Goal: Book appointment/travel/reservation

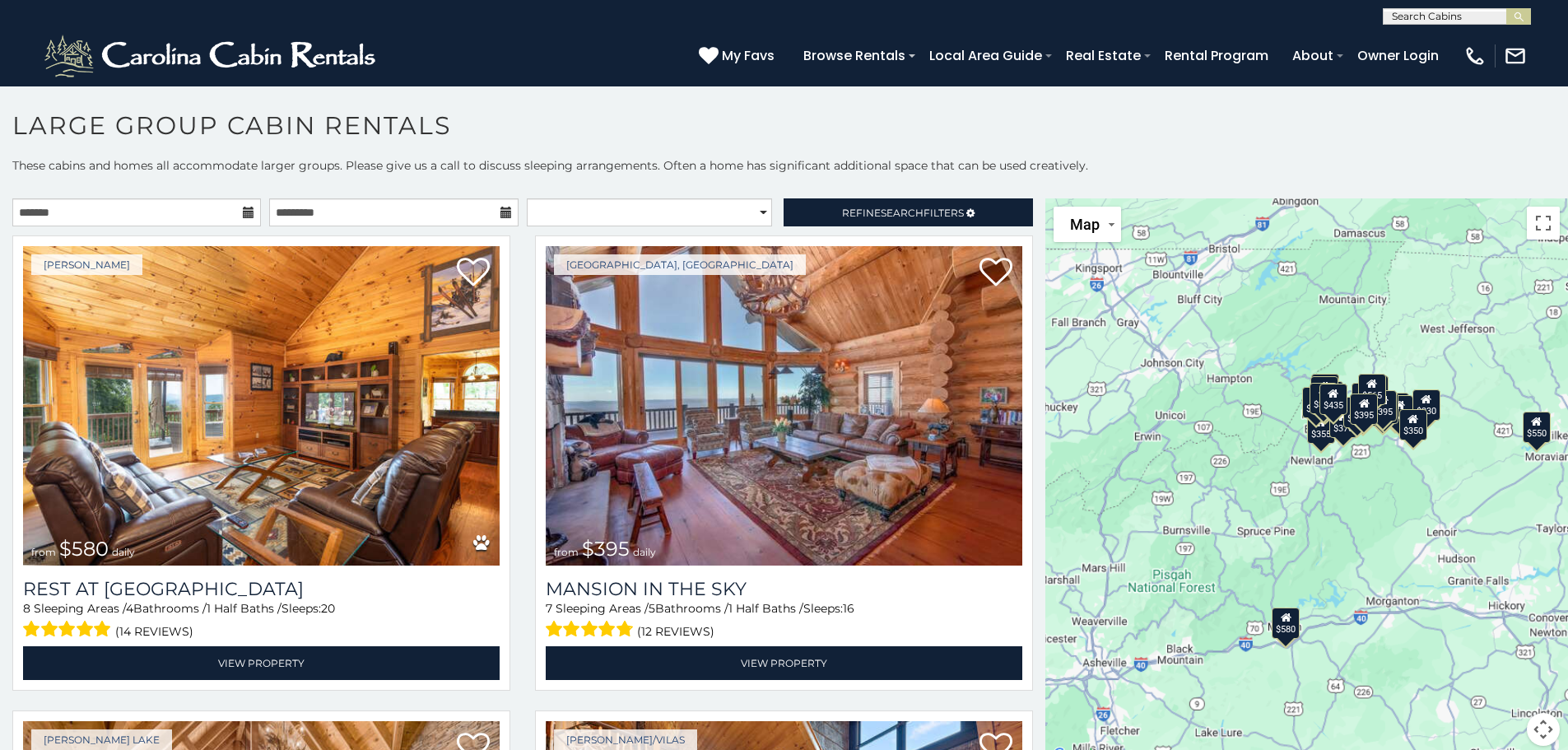
click at [245, 211] on icon at bounding box center [248, 212] width 12 height 12
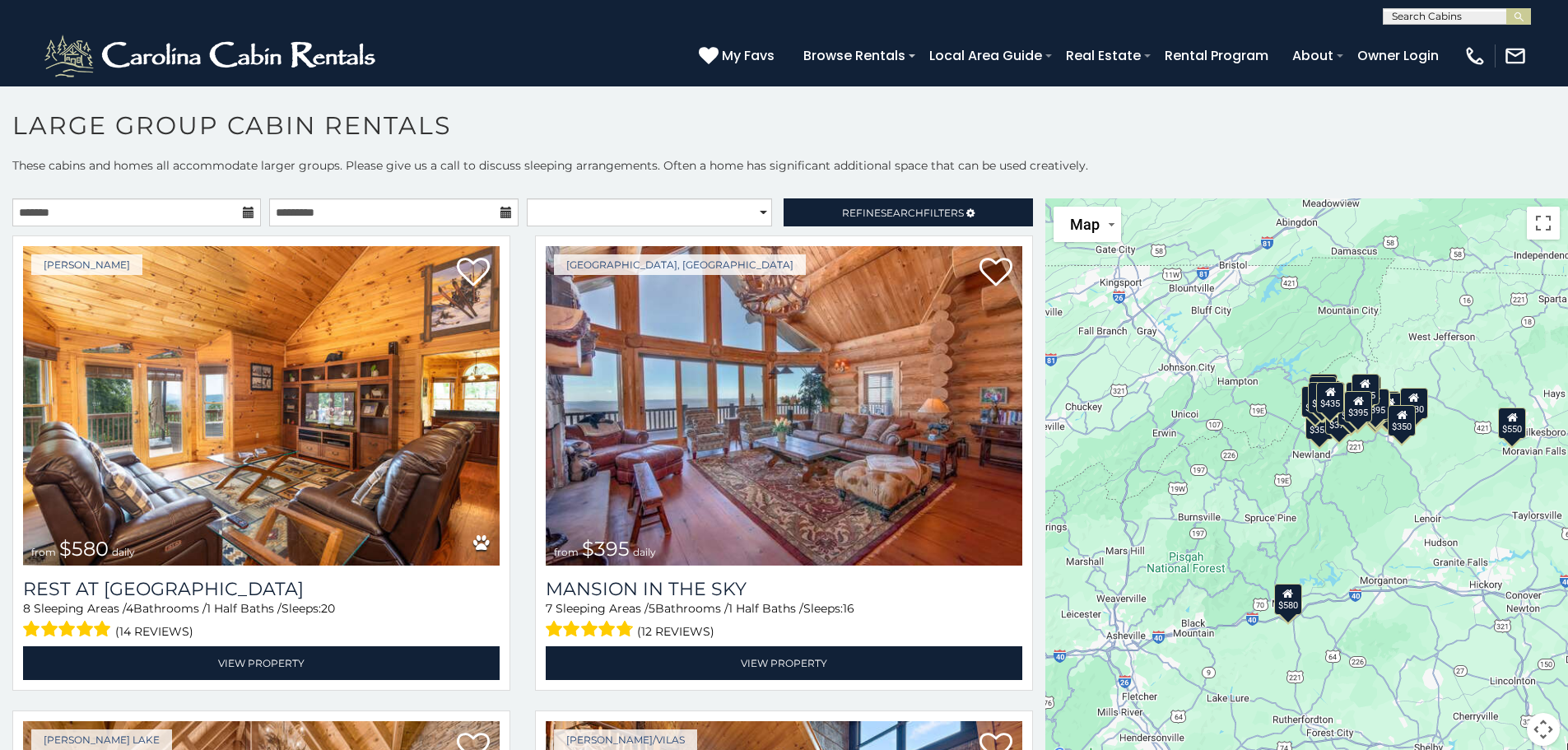
click at [245, 211] on icon at bounding box center [248, 212] width 12 height 12
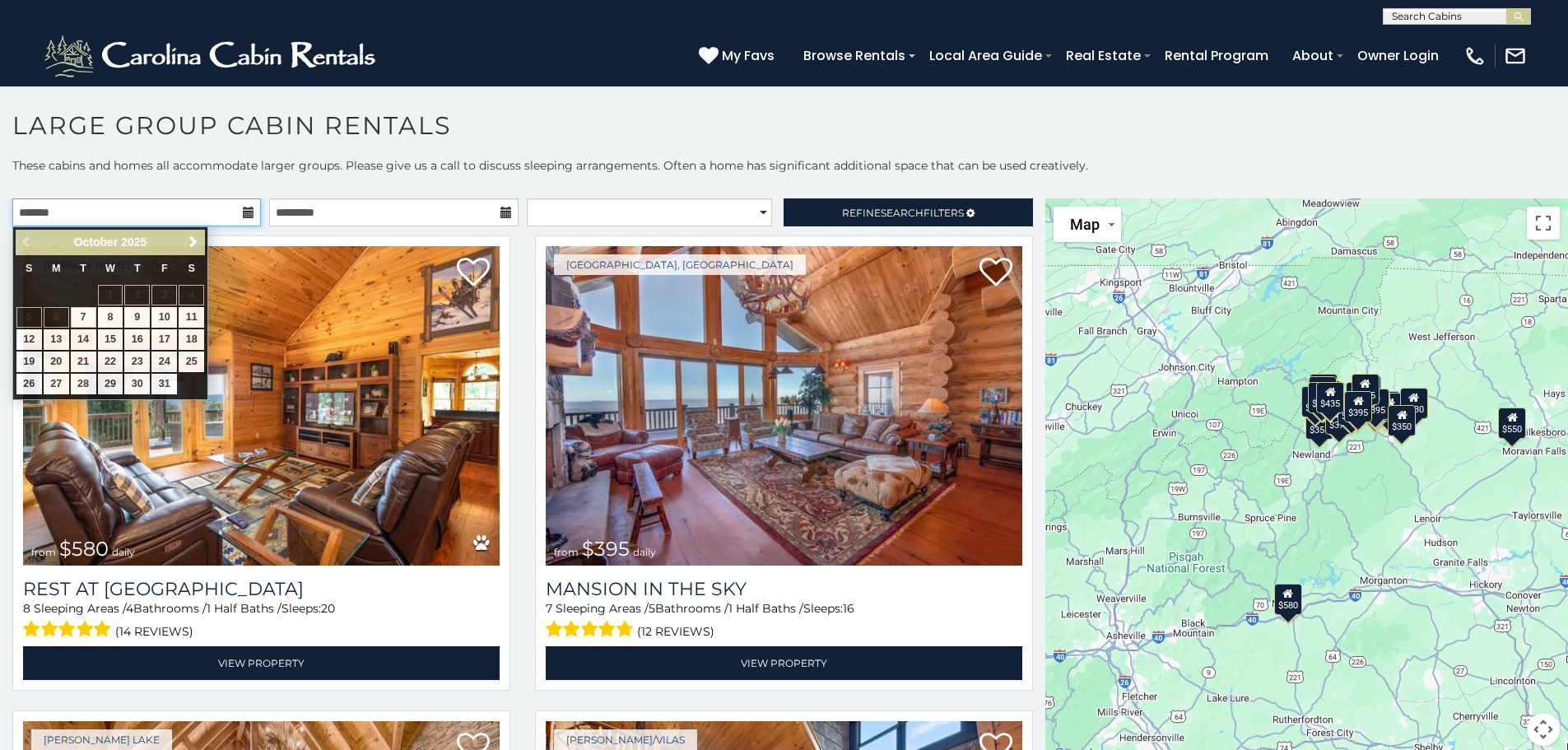
click at [197, 214] on input "text" at bounding box center [137, 212] width 248 height 28
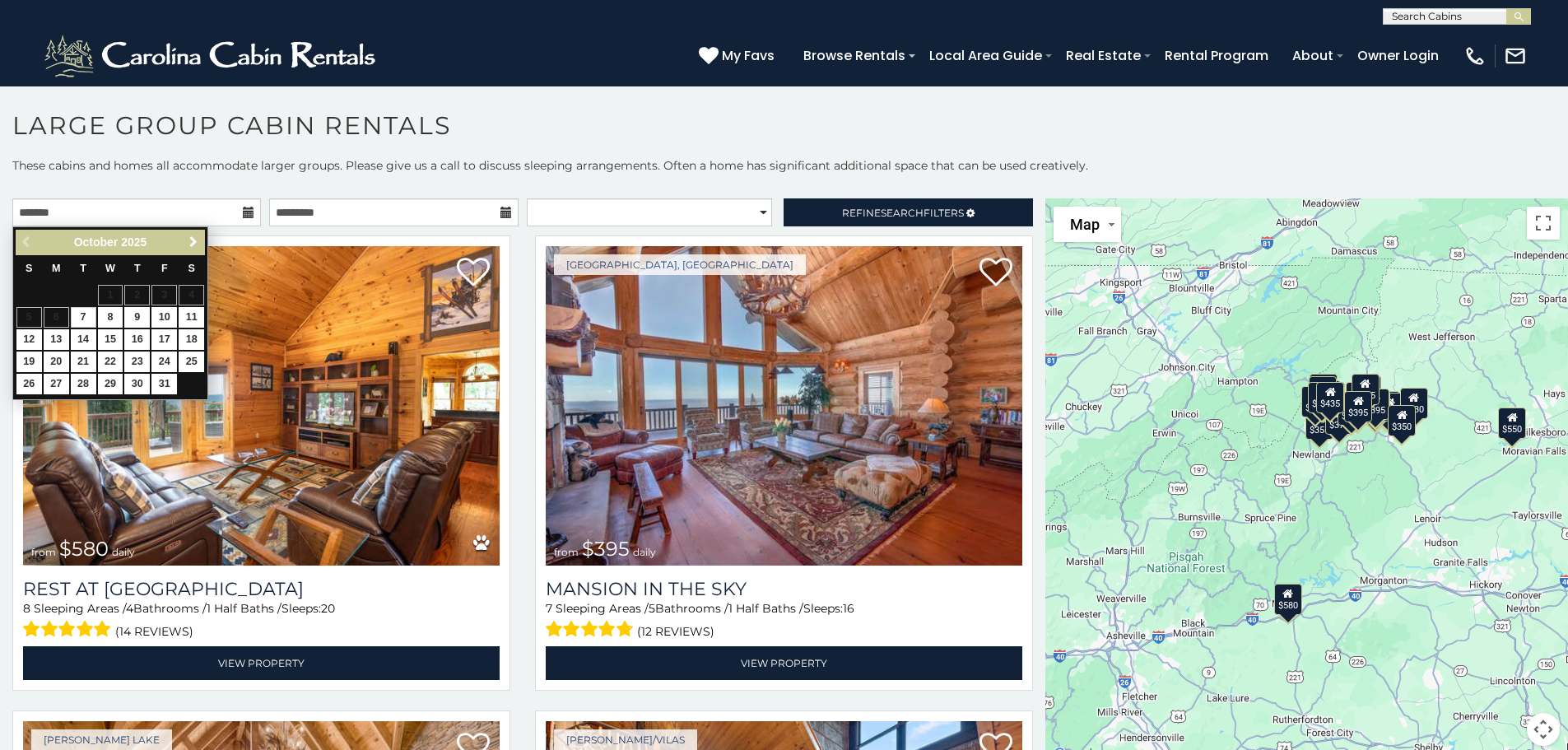
click at [189, 247] on span "Next" at bounding box center [193, 242] width 14 height 14
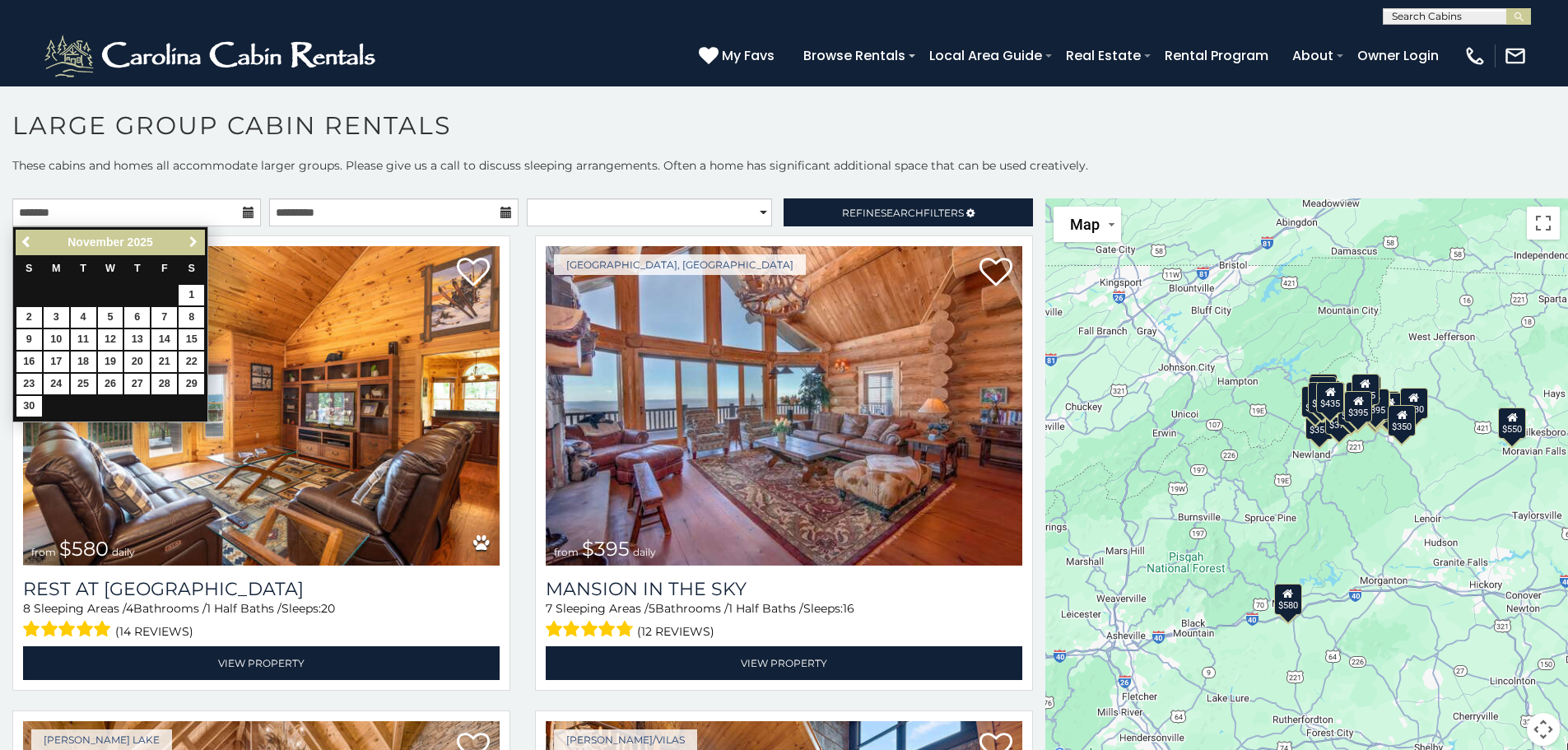
click at [189, 247] on span "Next" at bounding box center [193, 242] width 14 height 14
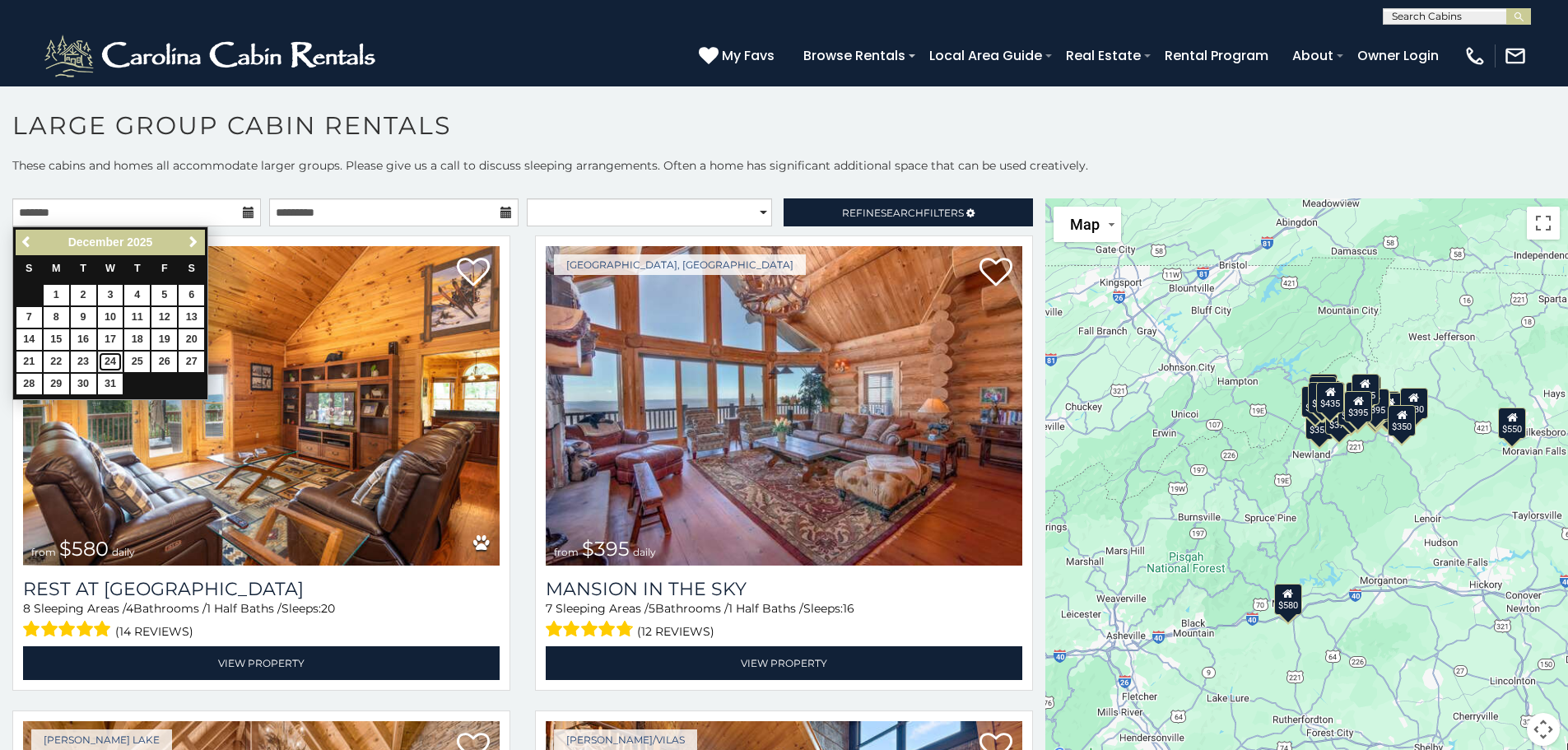
click at [103, 363] on link "24" at bounding box center [111, 362] width 25 height 21
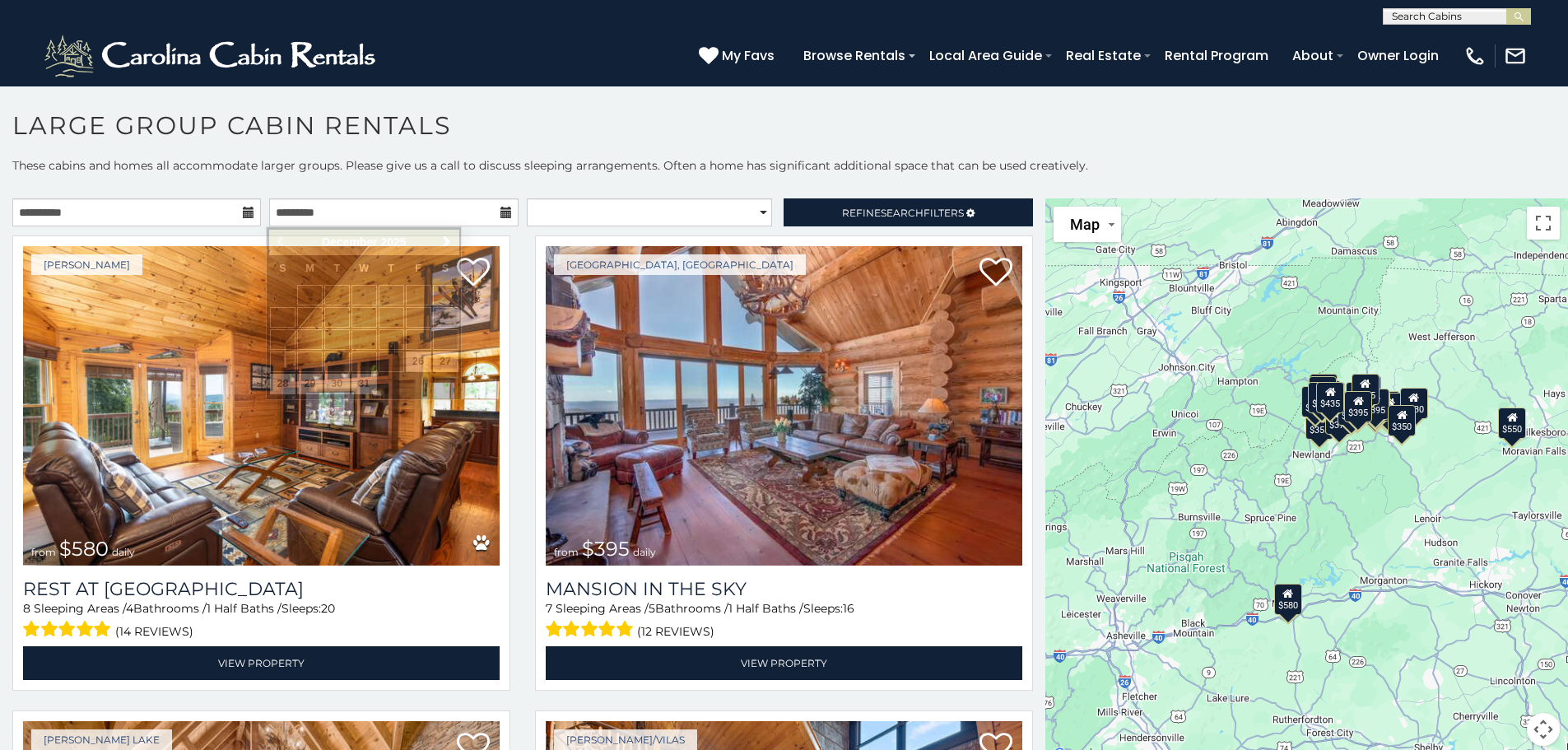
click at [243, 210] on icon at bounding box center [248, 212] width 12 height 12
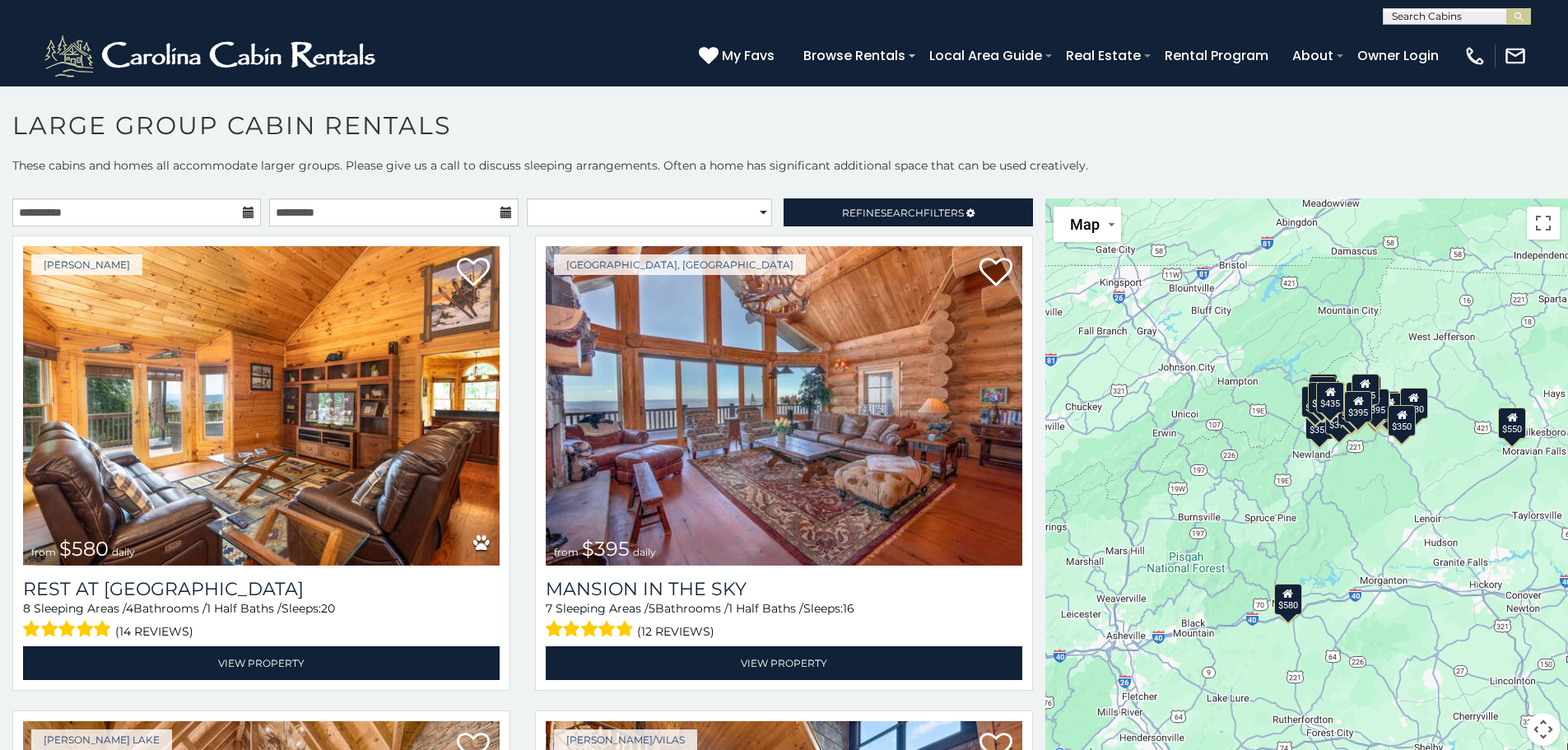
click at [243, 210] on icon at bounding box center [248, 212] width 12 height 12
click at [197, 211] on input "**********" at bounding box center [137, 212] width 248 height 28
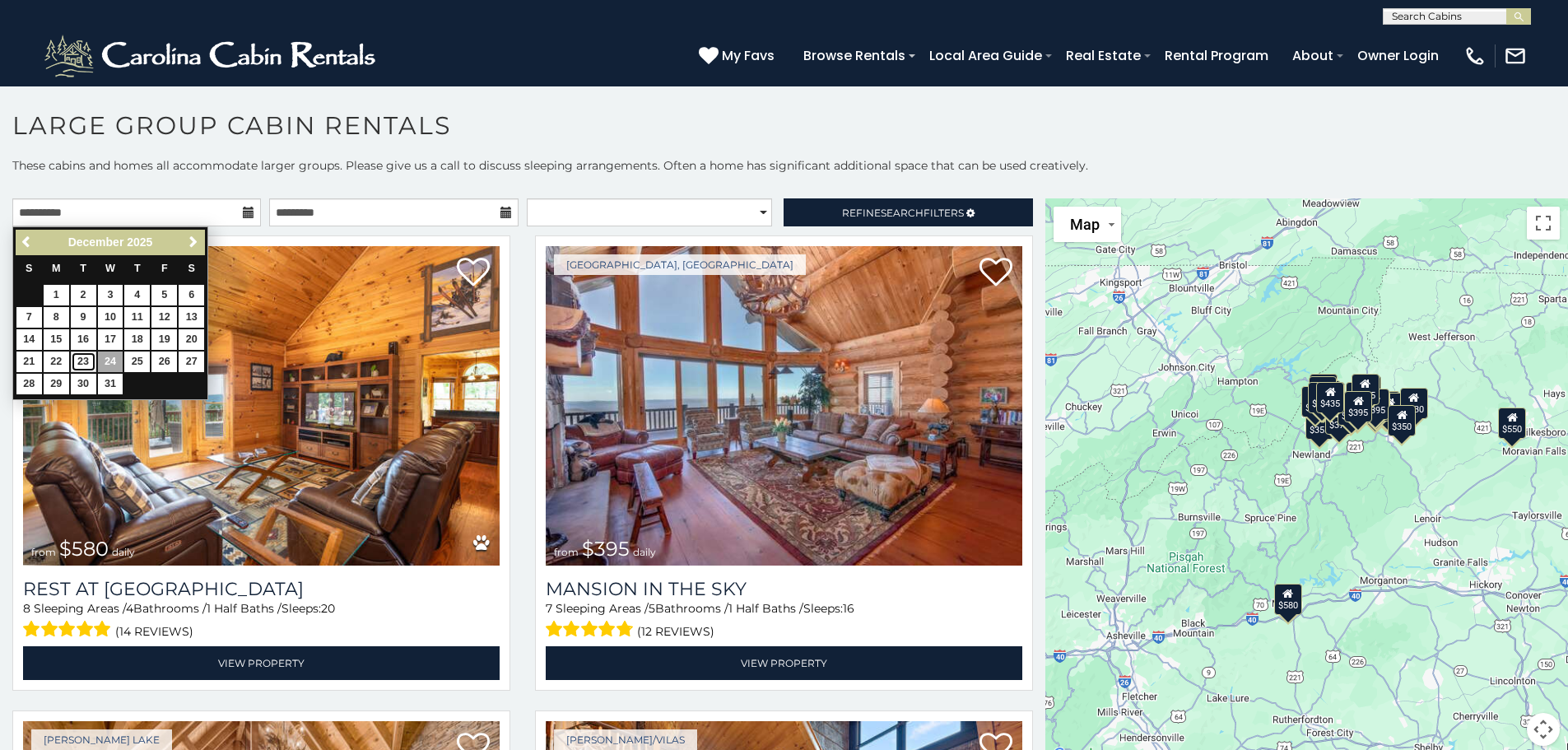
click at [83, 363] on link "23" at bounding box center [83, 362] width 25 height 21
type input "**********"
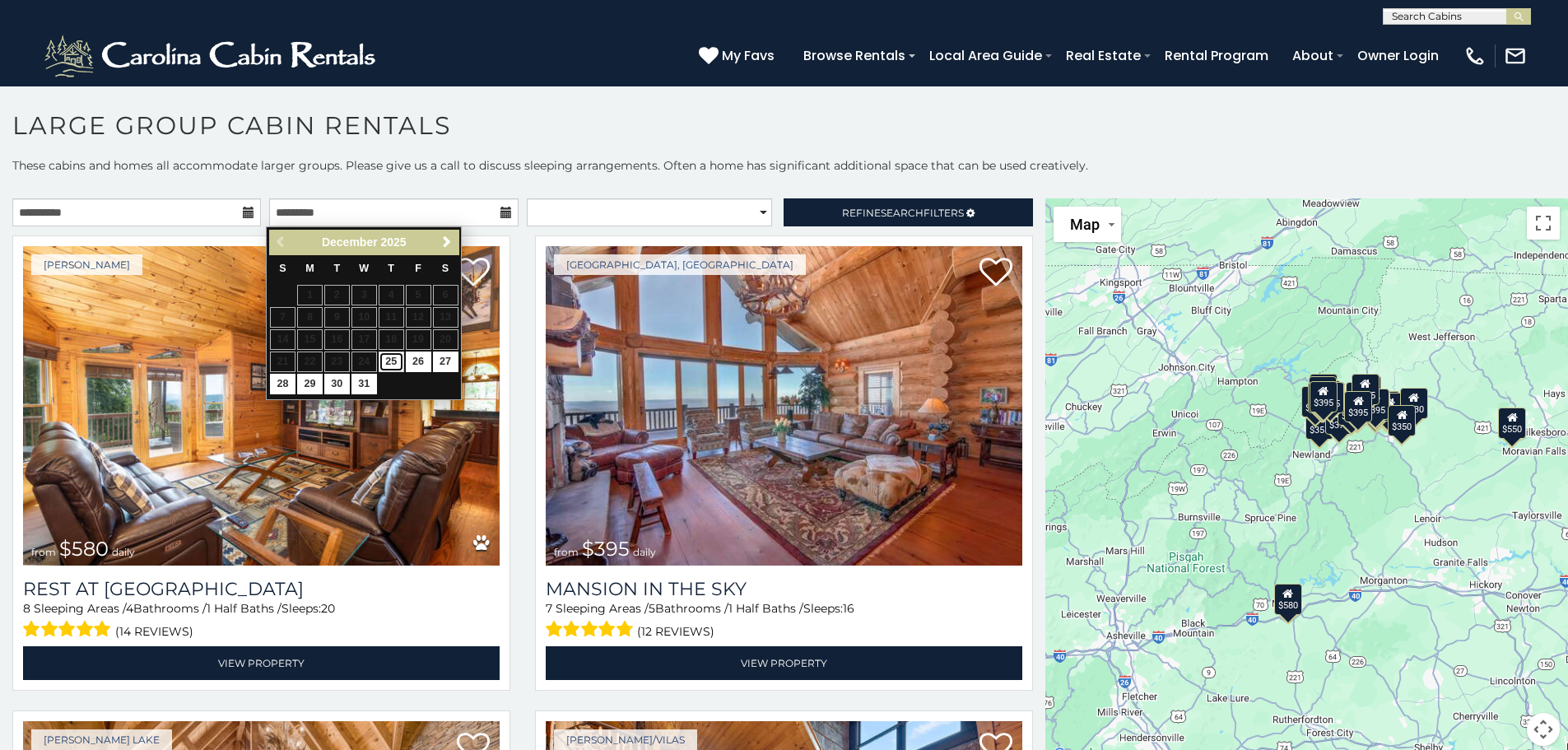
click at [395, 355] on link "25" at bounding box center [392, 362] width 25 height 21
type input "**********"
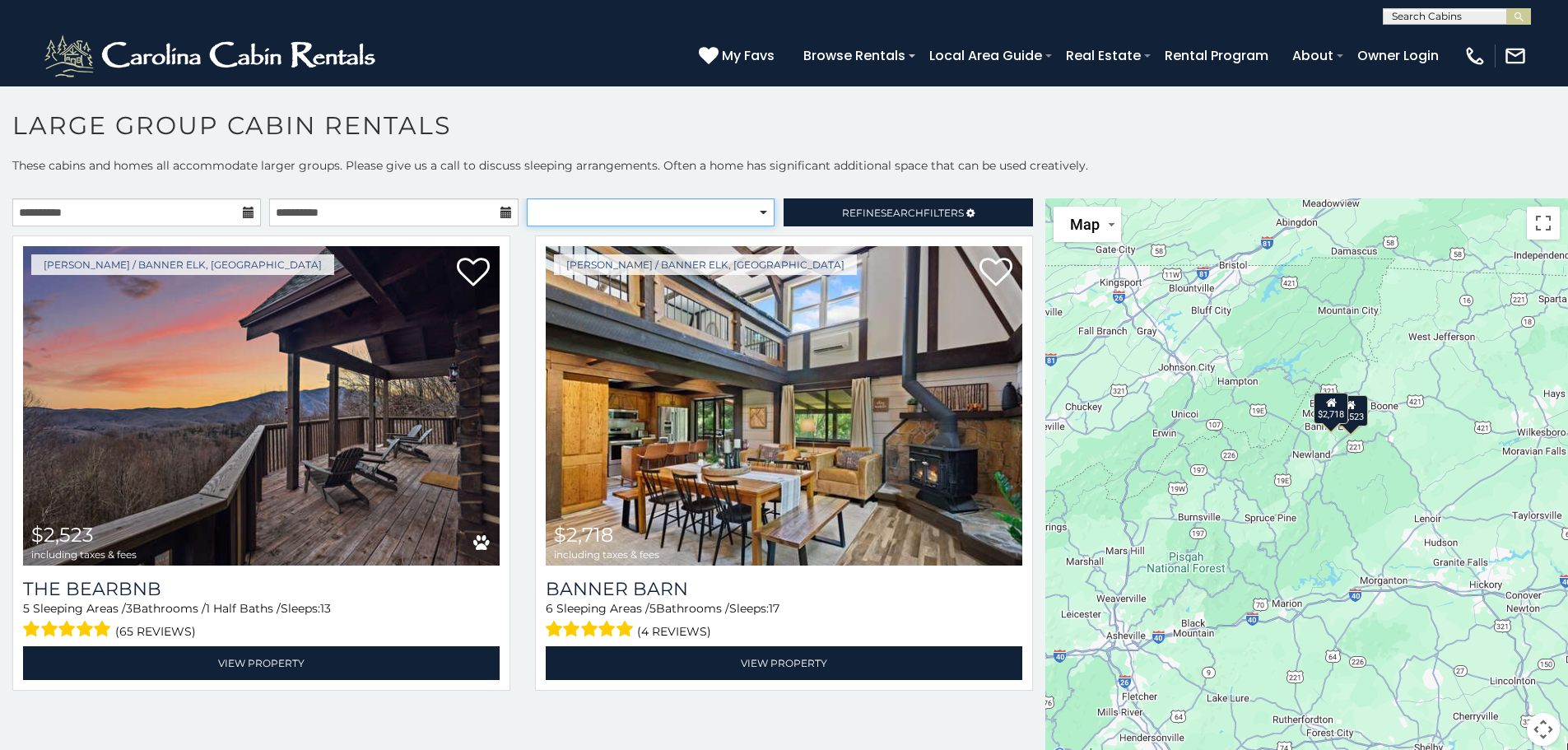
click at [751, 209] on select "**********" at bounding box center [650, 212] width 247 height 28
select select "*********"
click at [527, 199] on select "**********" at bounding box center [650, 212] width 247 height 28
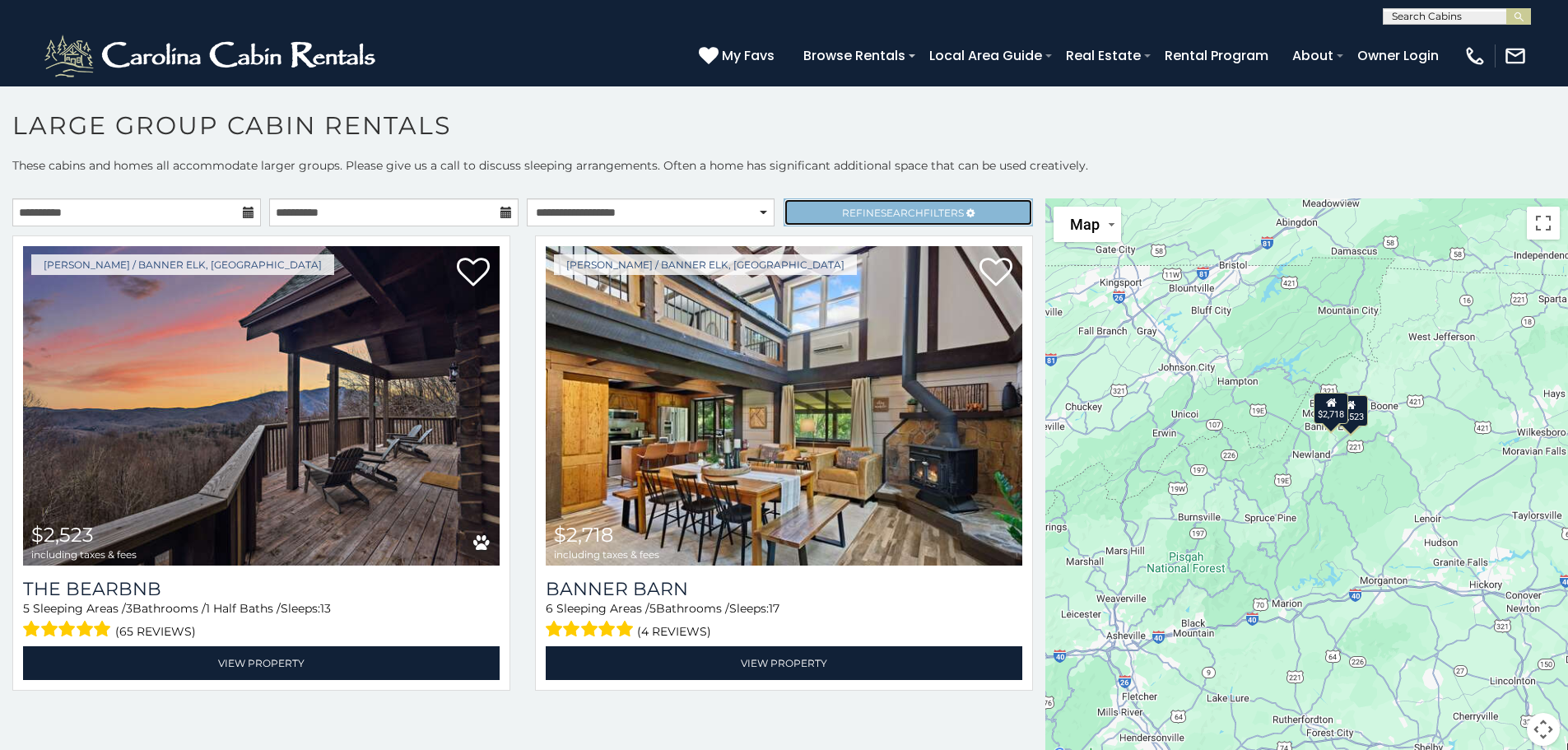
click at [857, 209] on span "Refine Search Filters" at bounding box center [903, 213] width 121 height 13
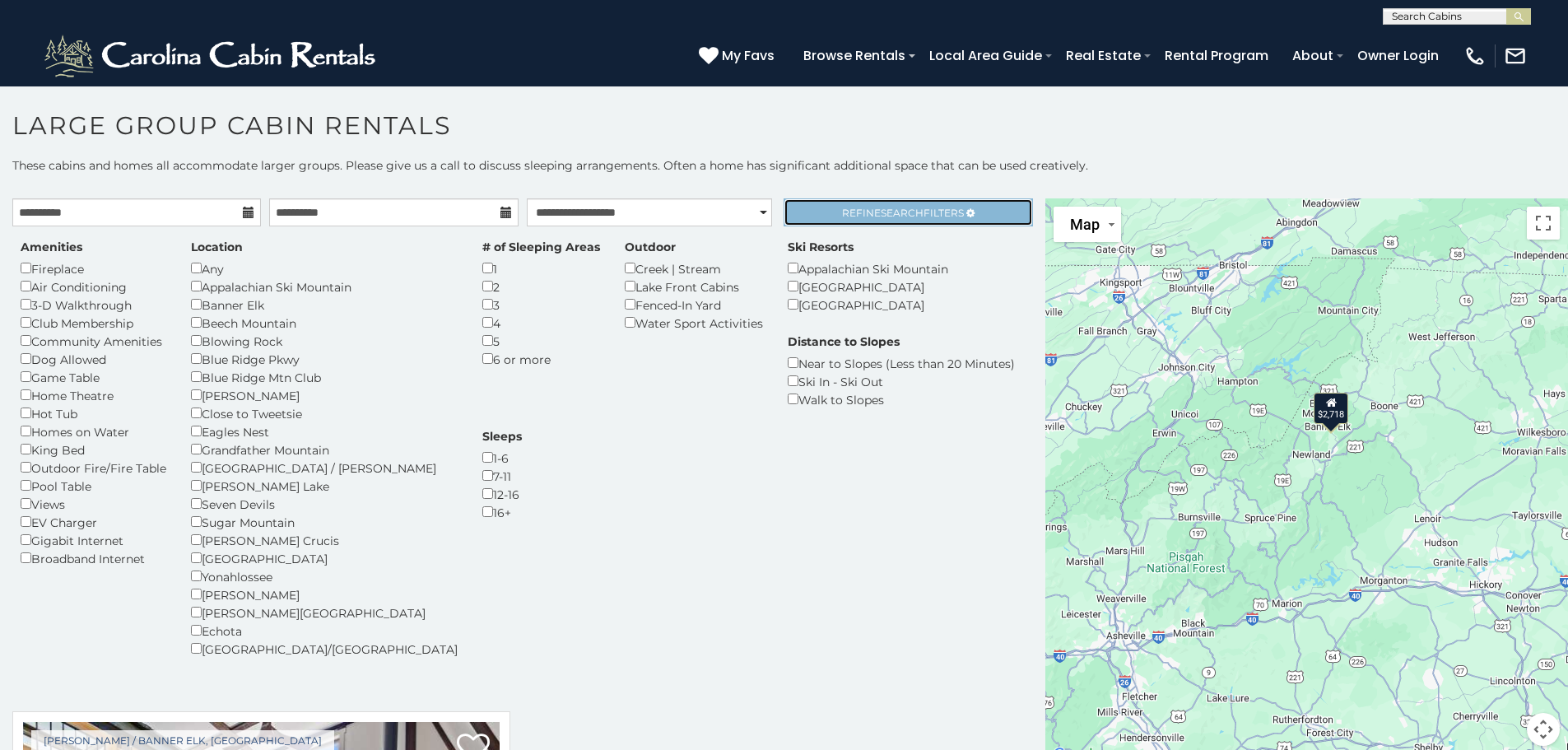
drag, startPoint x: 883, startPoint y: 209, endPoint x: 763, endPoint y: 256, distance: 128.9
click at [882, 209] on span "Search" at bounding box center [902, 213] width 43 height 13
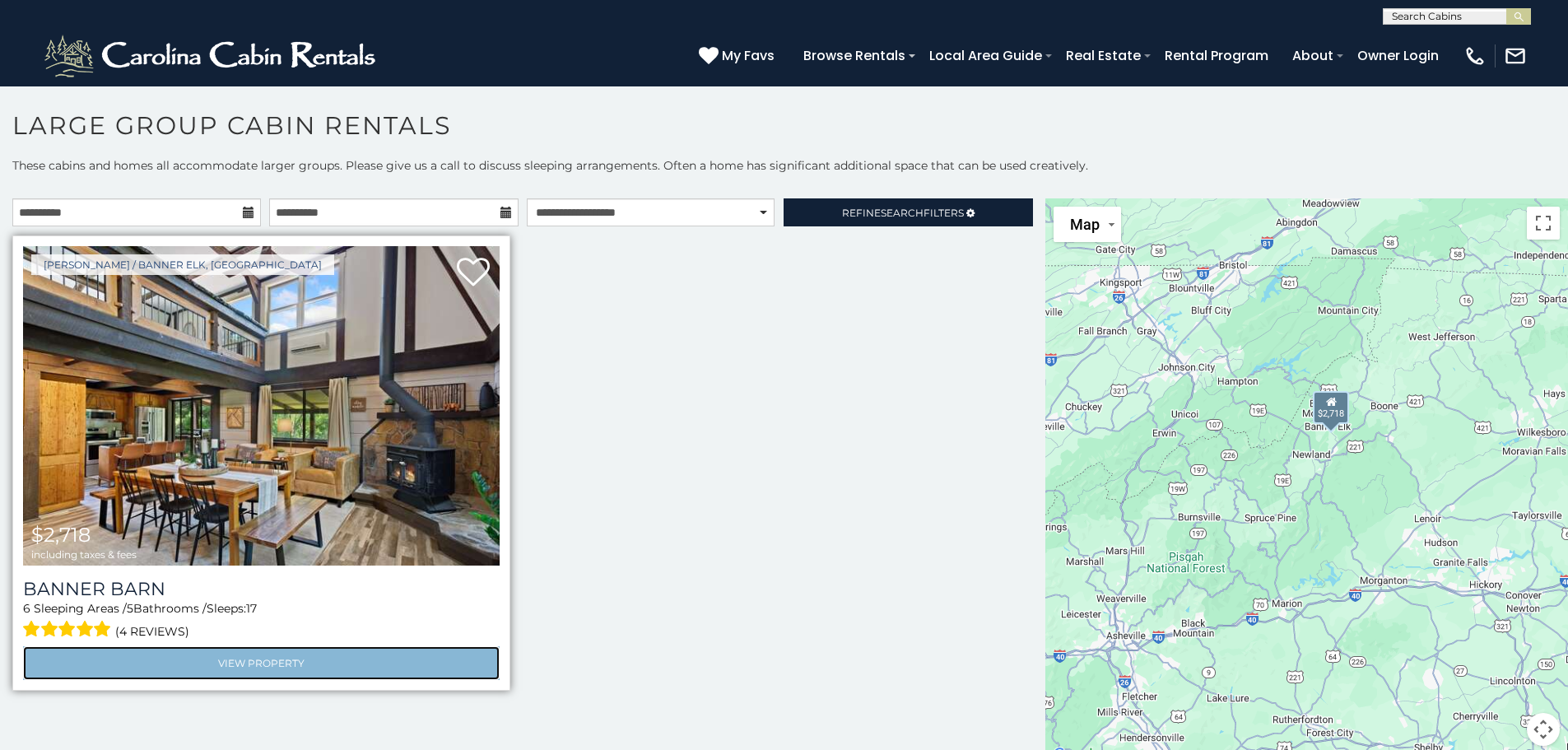
drag, startPoint x: 265, startPoint y: 667, endPoint x: 295, endPoint y: 657, distance: 31.6
click at [265, 667] on link "View Property" at bounding box center [261, 663] width 477 height 34
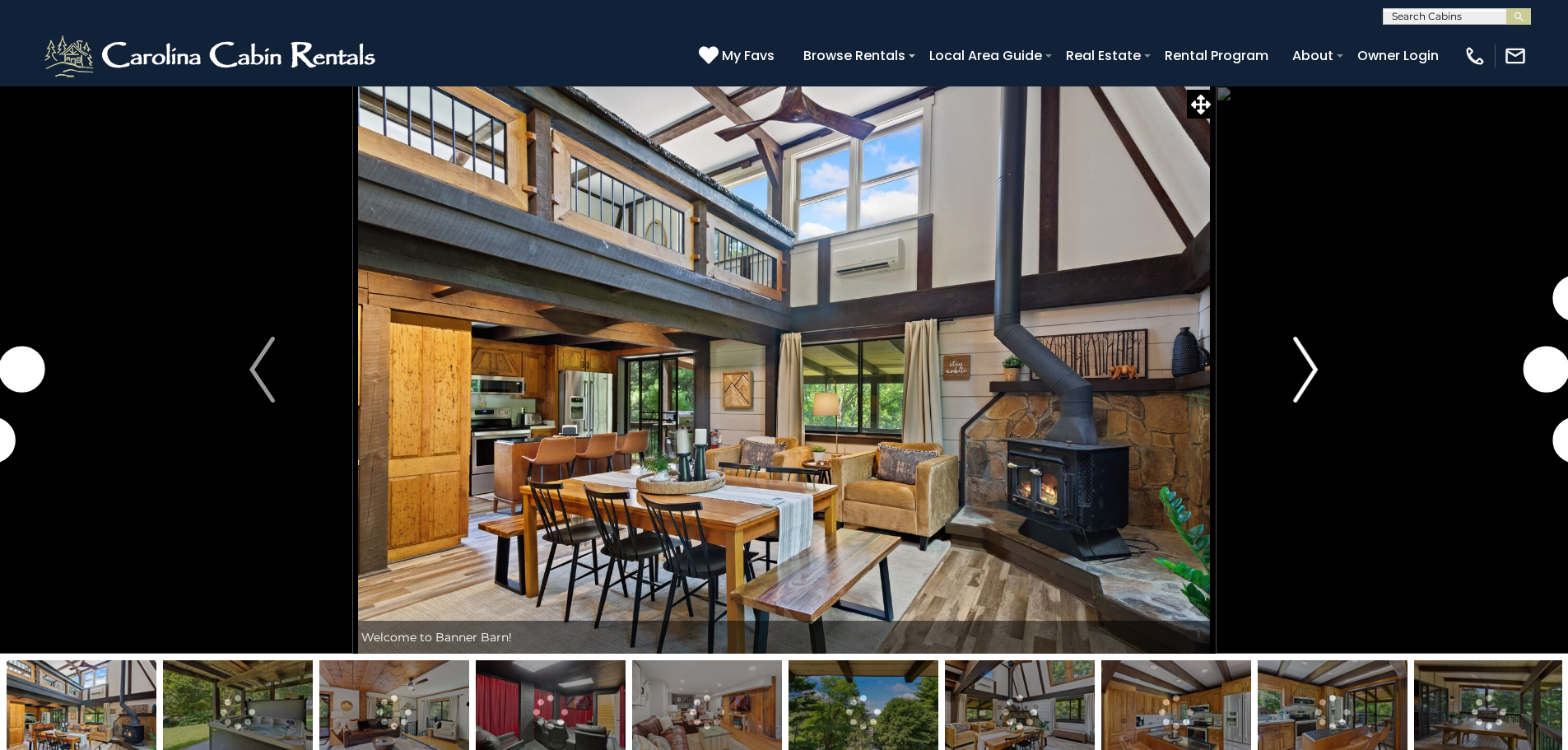
click at [1303, 361] on img "Next" at bounding box center [1305, 369] width 24 height 66
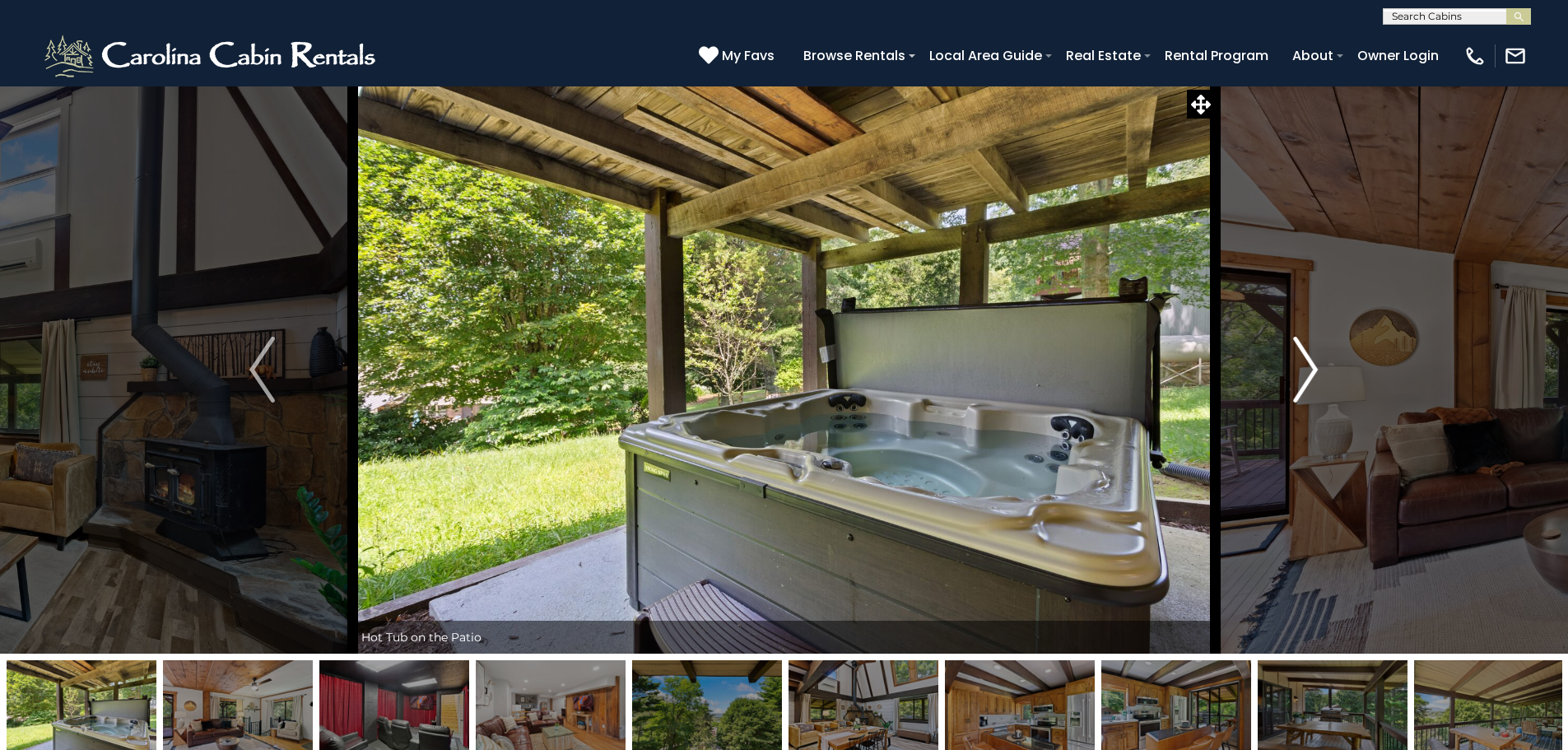
click at [1304, 362] on img "Next" at bounding box center [1305, 369] width 24 height 66
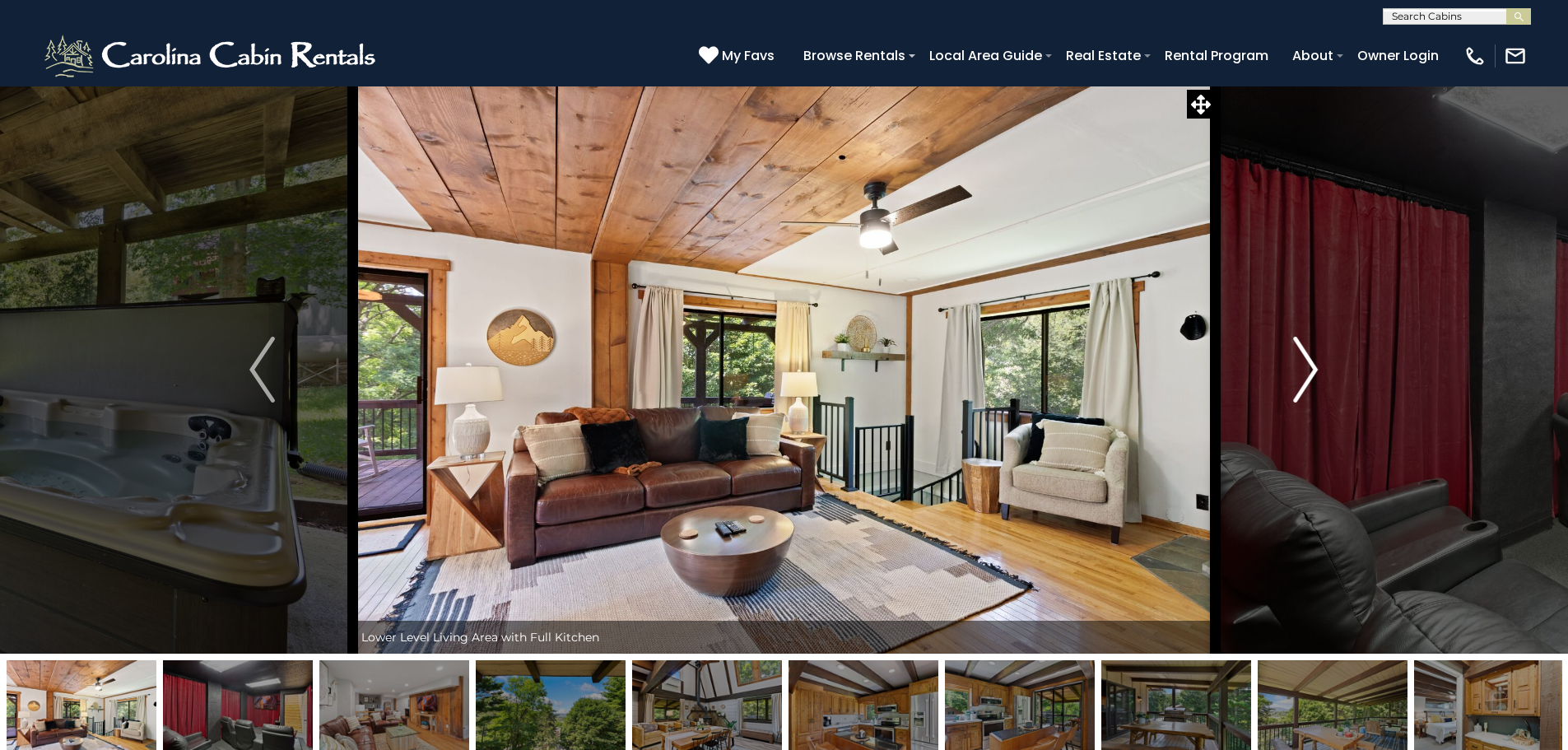
click at [1304, 362] on img "Next" at bounding box center [1305, 369] width 24 height 66
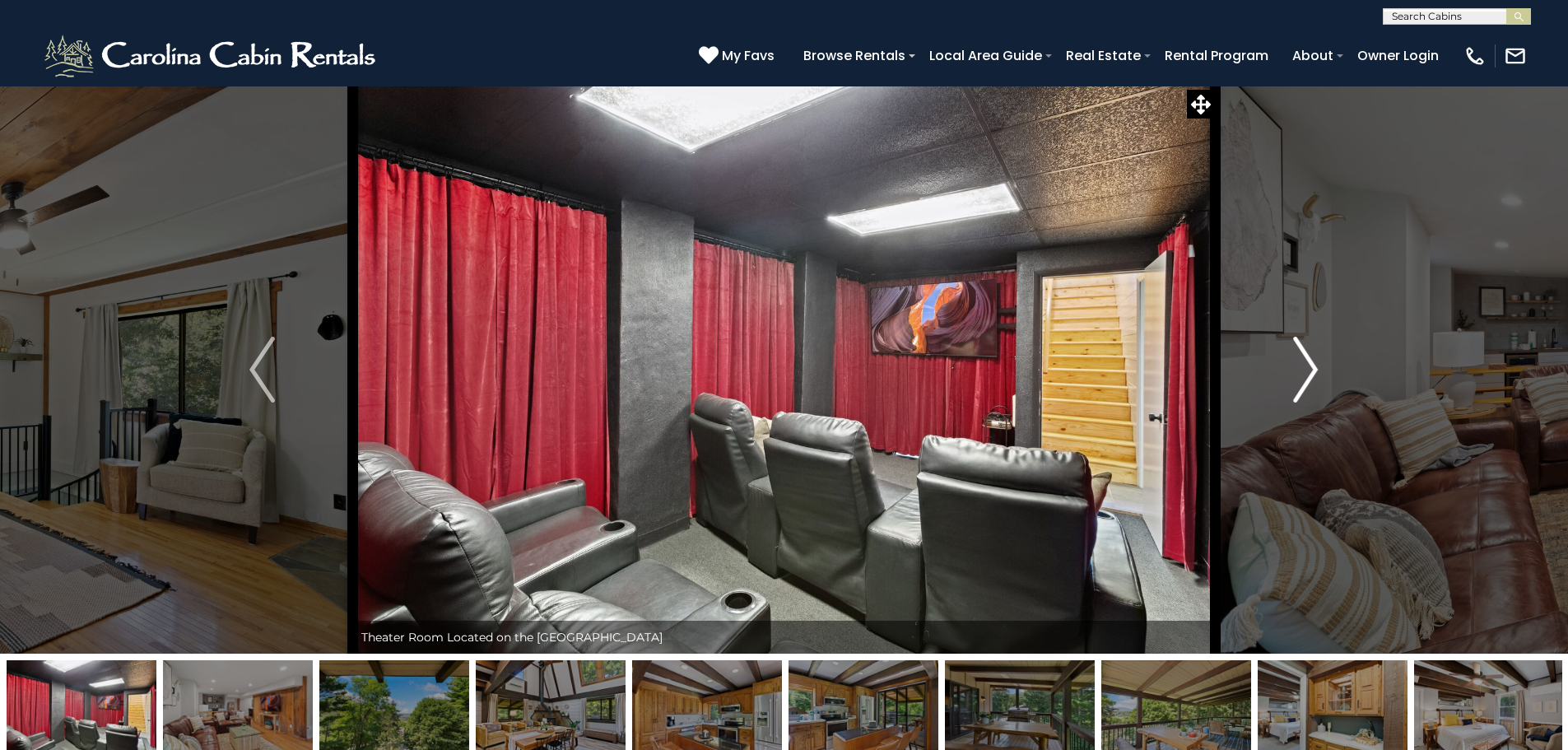
click at [1312, 369] on img "Next" at bounding box center [1305, 369] width 24 height 66
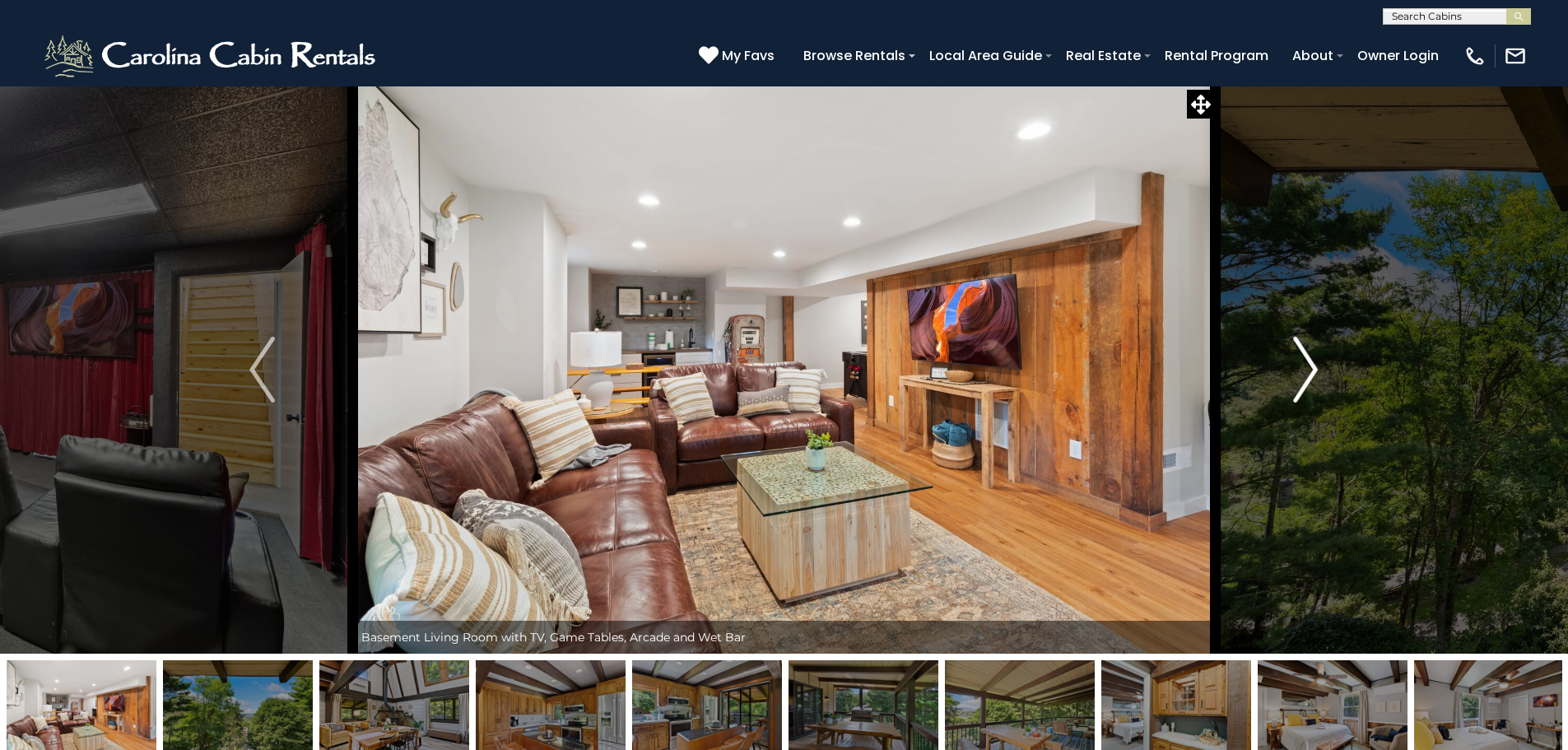
click at [1312, 369] on img "Next" at bounding box center [1305, 369] width 24 height 66
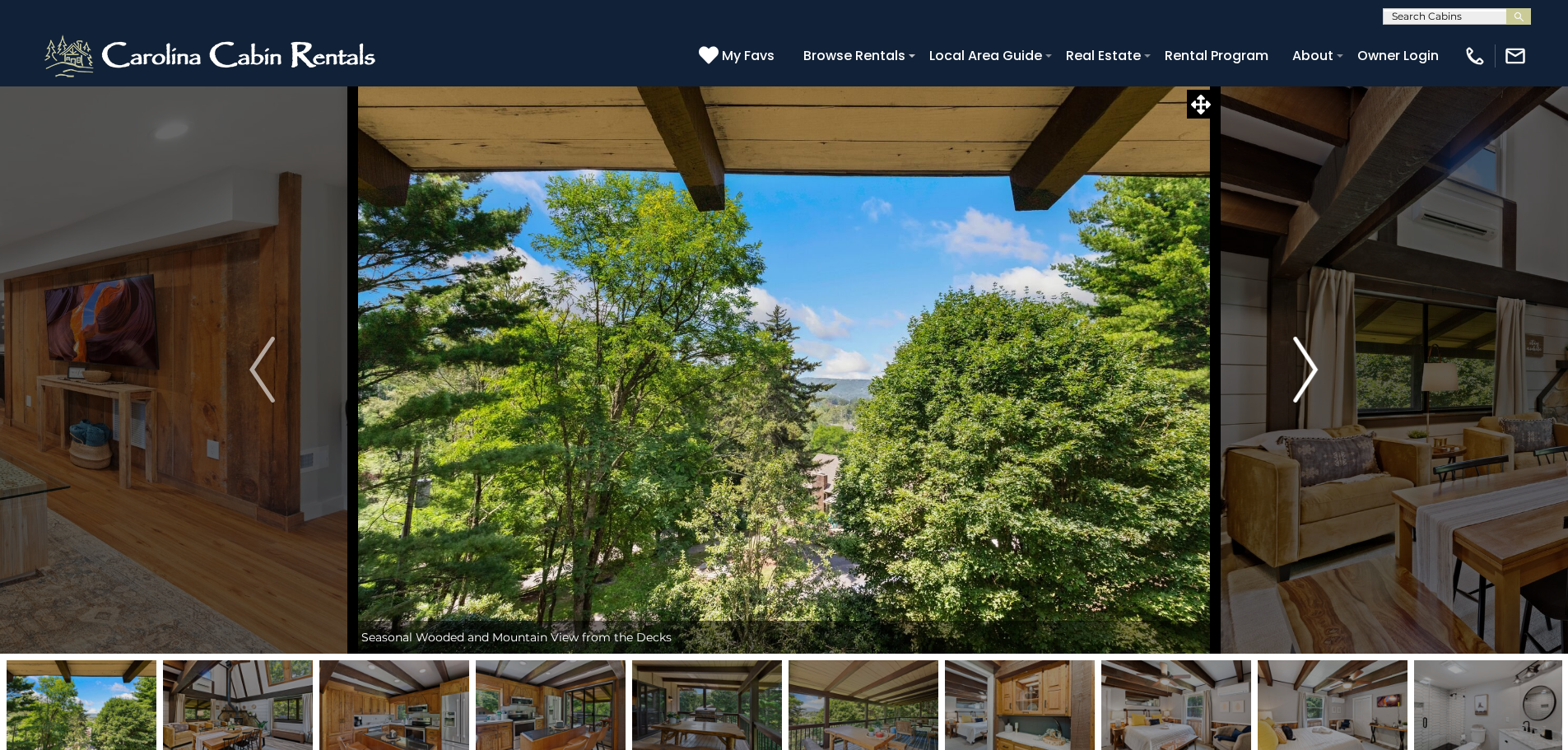
click at [1312, 369] on img "Next" at bounding box center [1305, 369] width 24 height 66
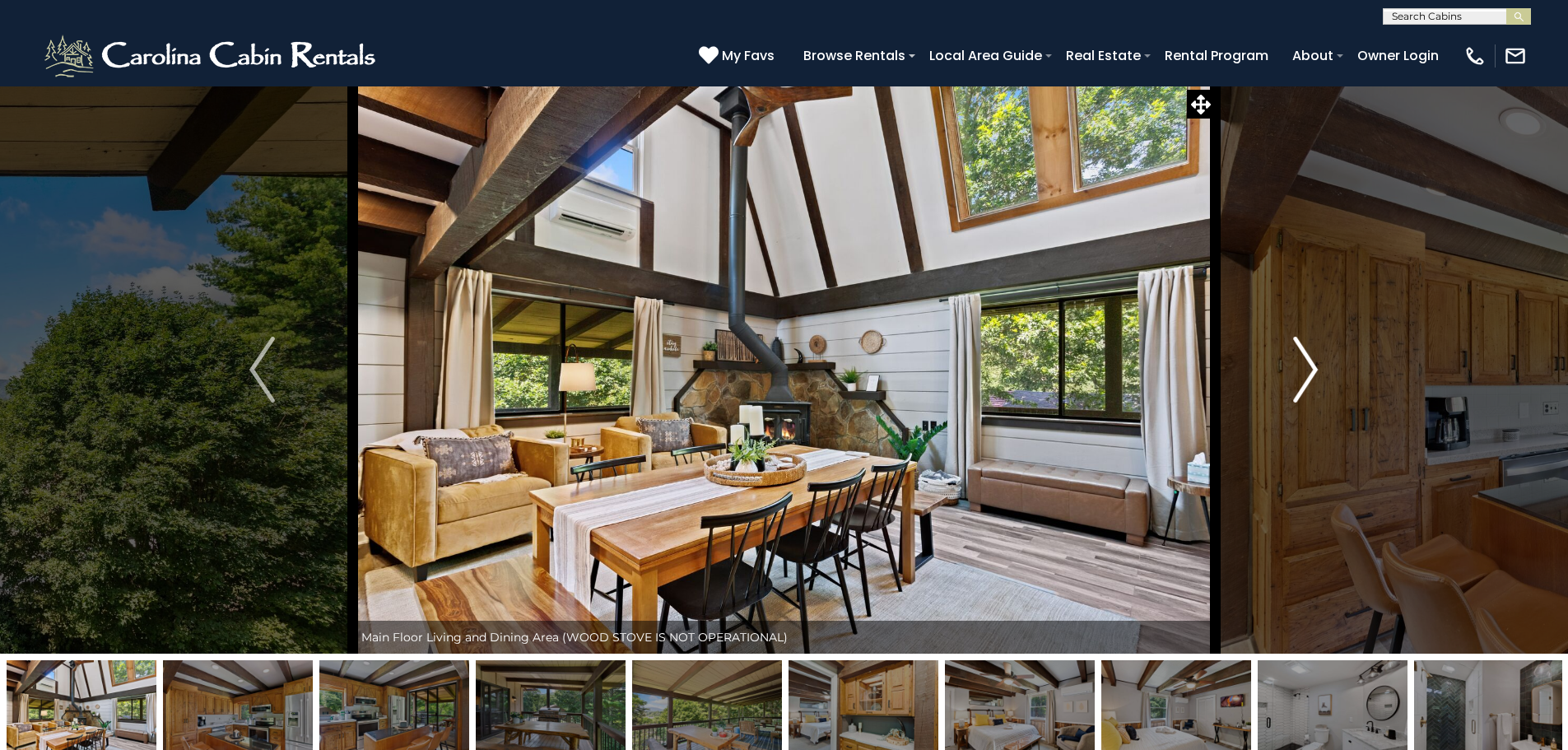
click at [1312, 369] on img "Next" at bounding box center [1305, 369] width 24 height 66
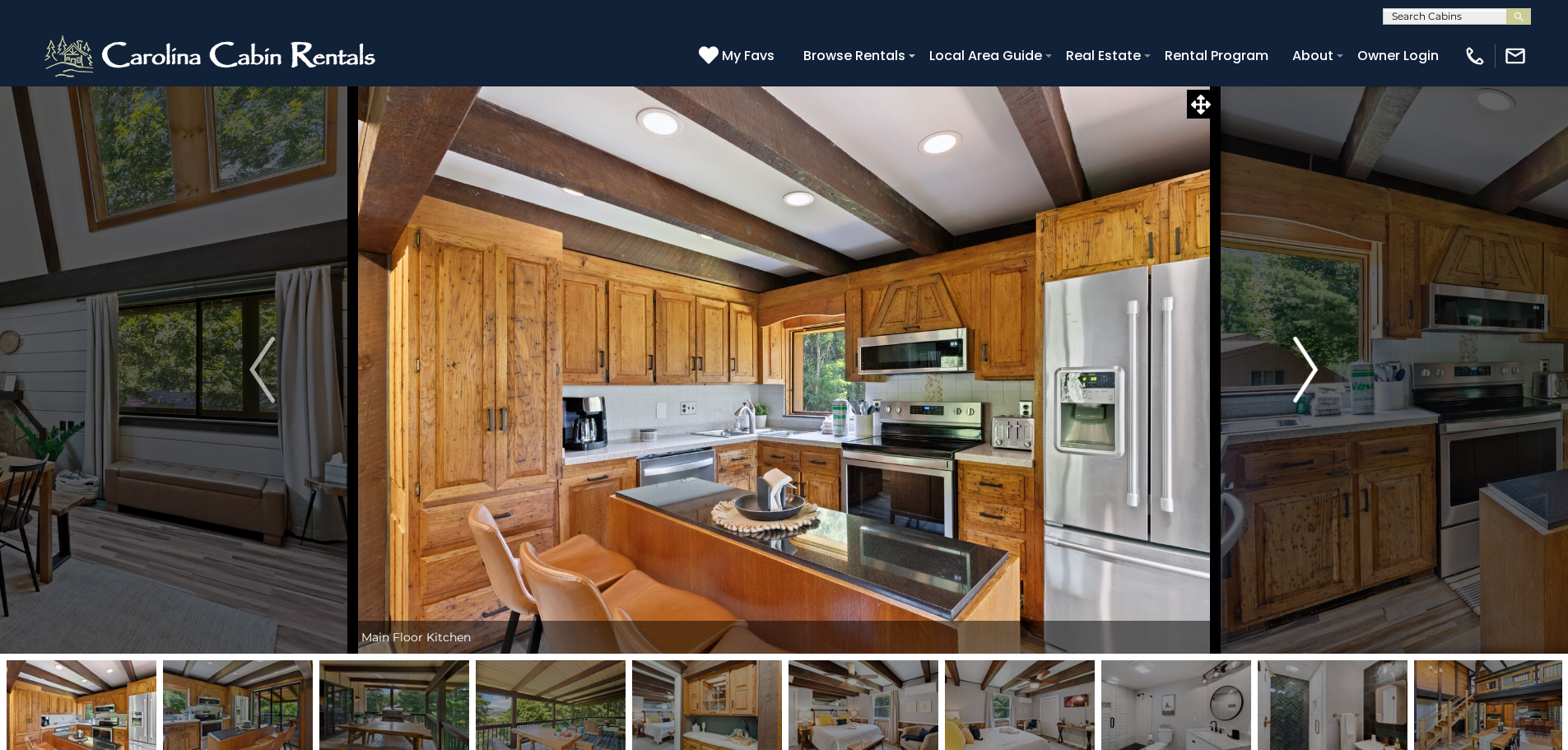
click at [1312, 369] on img "Next" at bounding box center [1305, 369] width 24 height 66
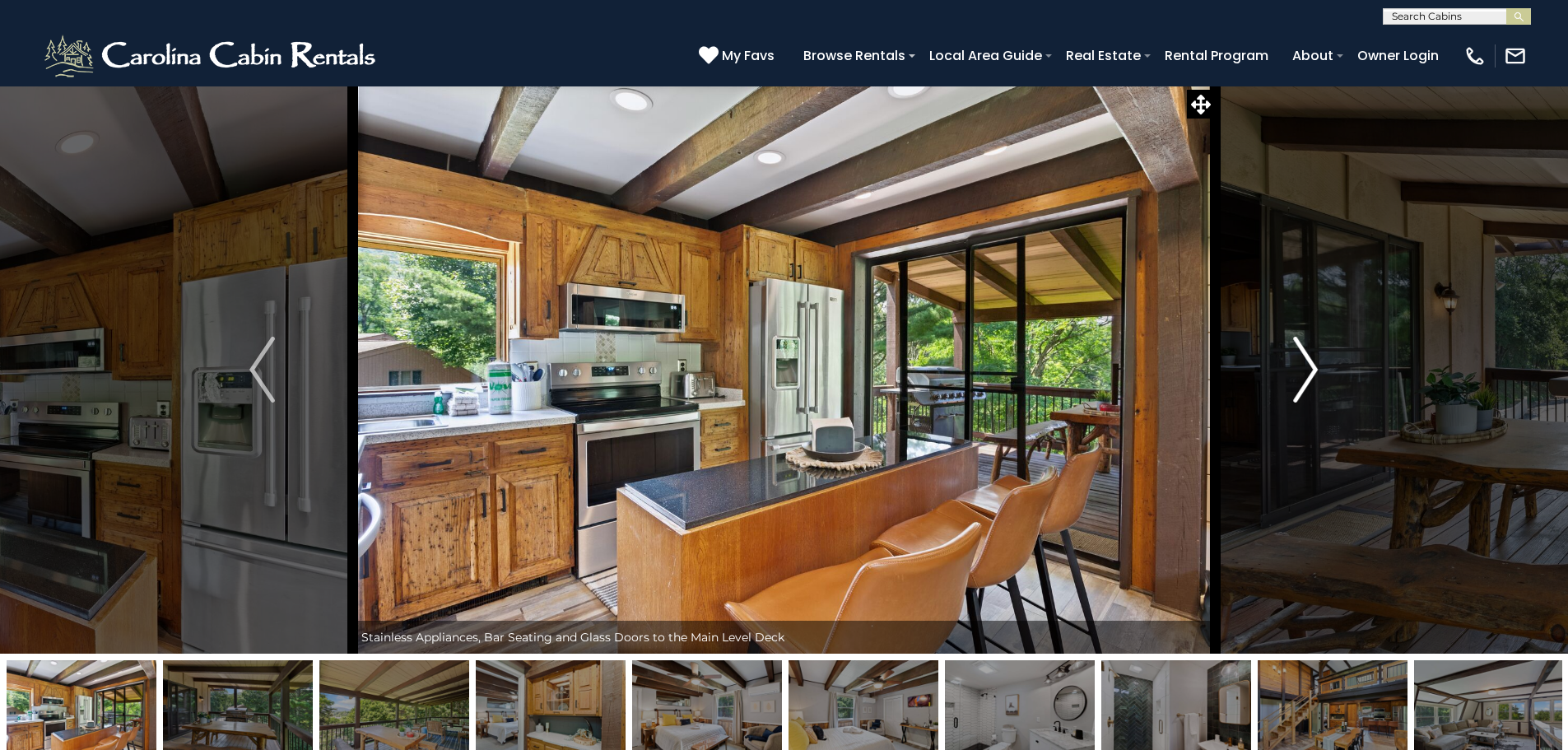
click at [1312, 369] on img "Next" at bounding box center [1305, 369] width 24 height 66
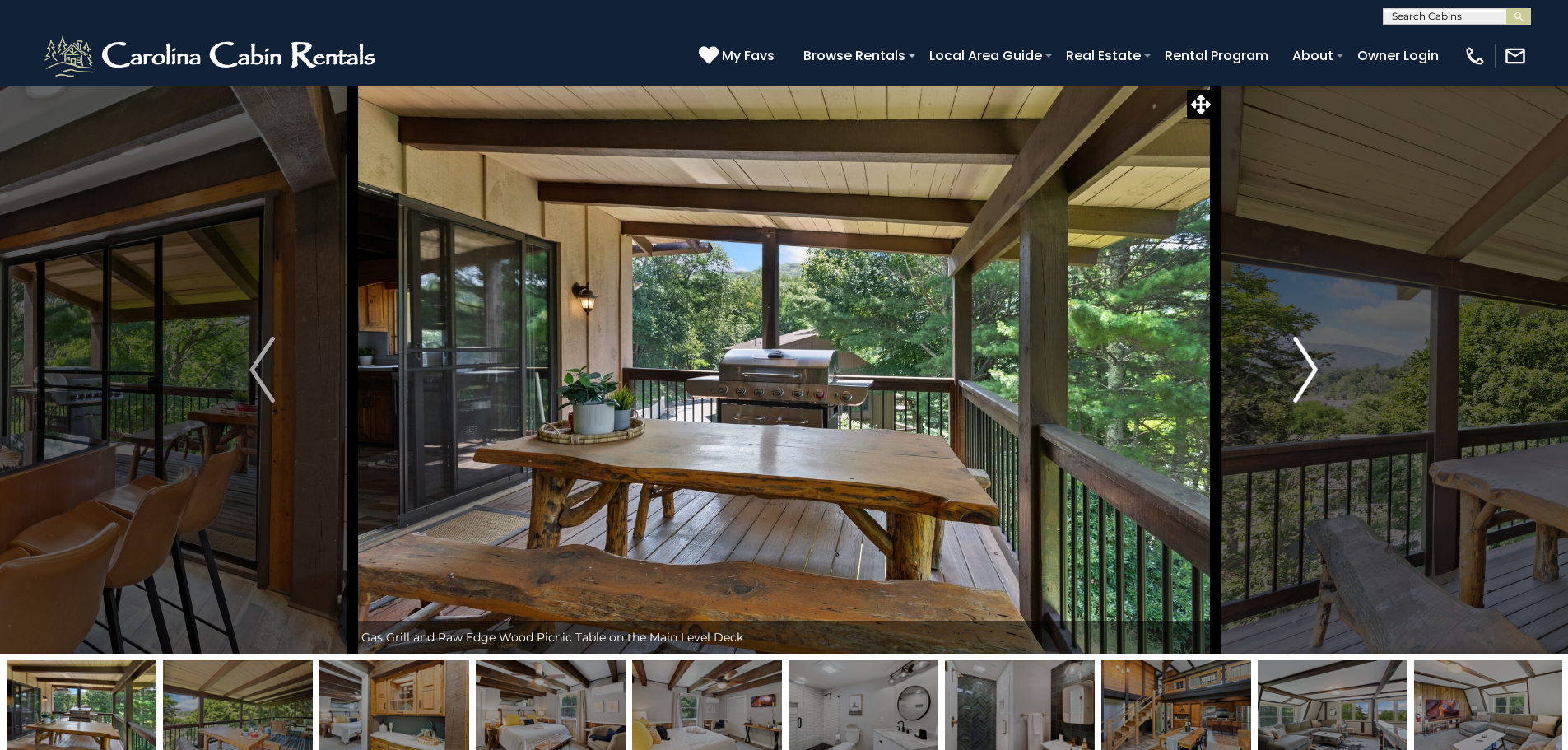
click at [1311, 370] on img "Next" at bounding box center [1305, 369] width 24 height 66
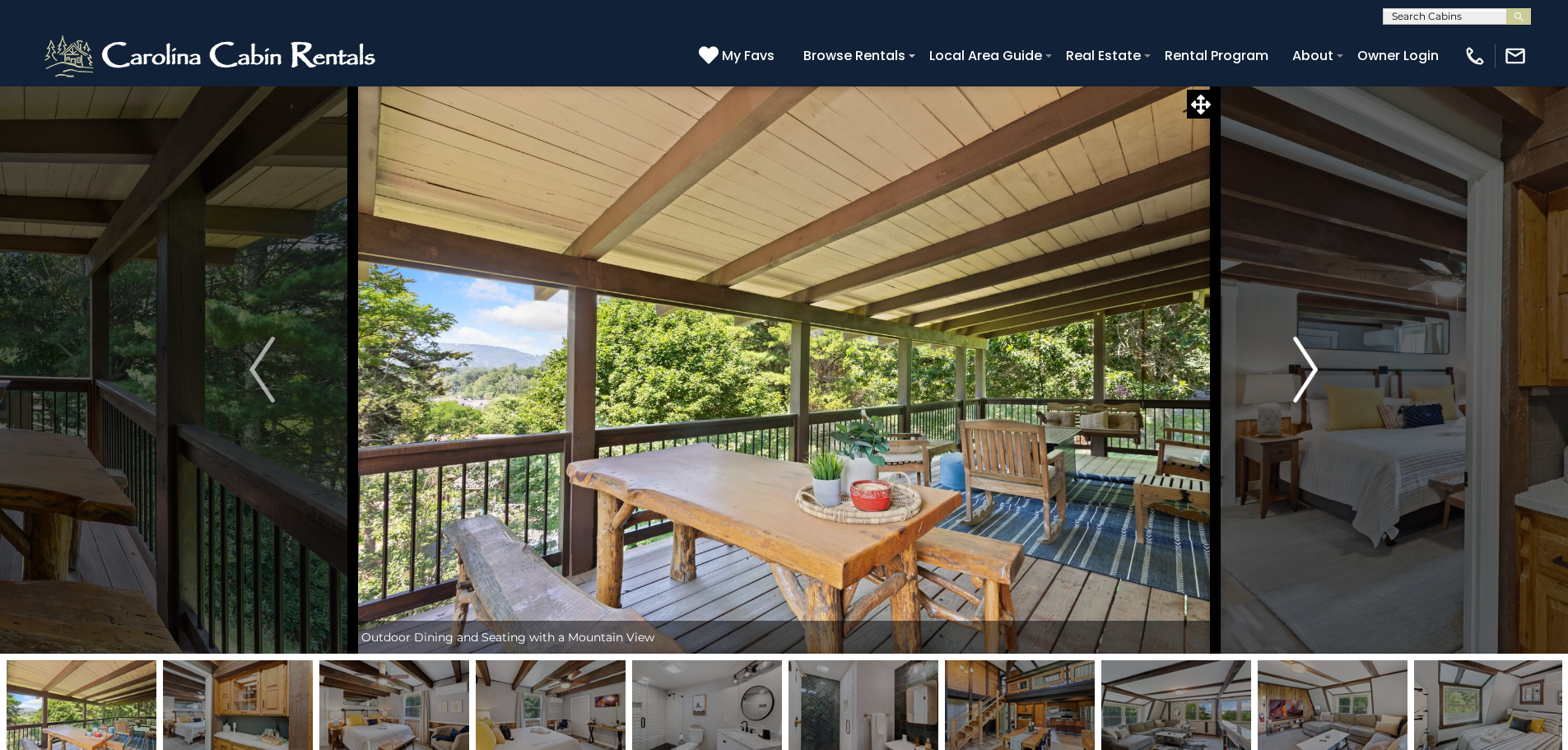
click at [1311, 370] on img "Next" at bounding box center [1305, 369] width 24 height 66
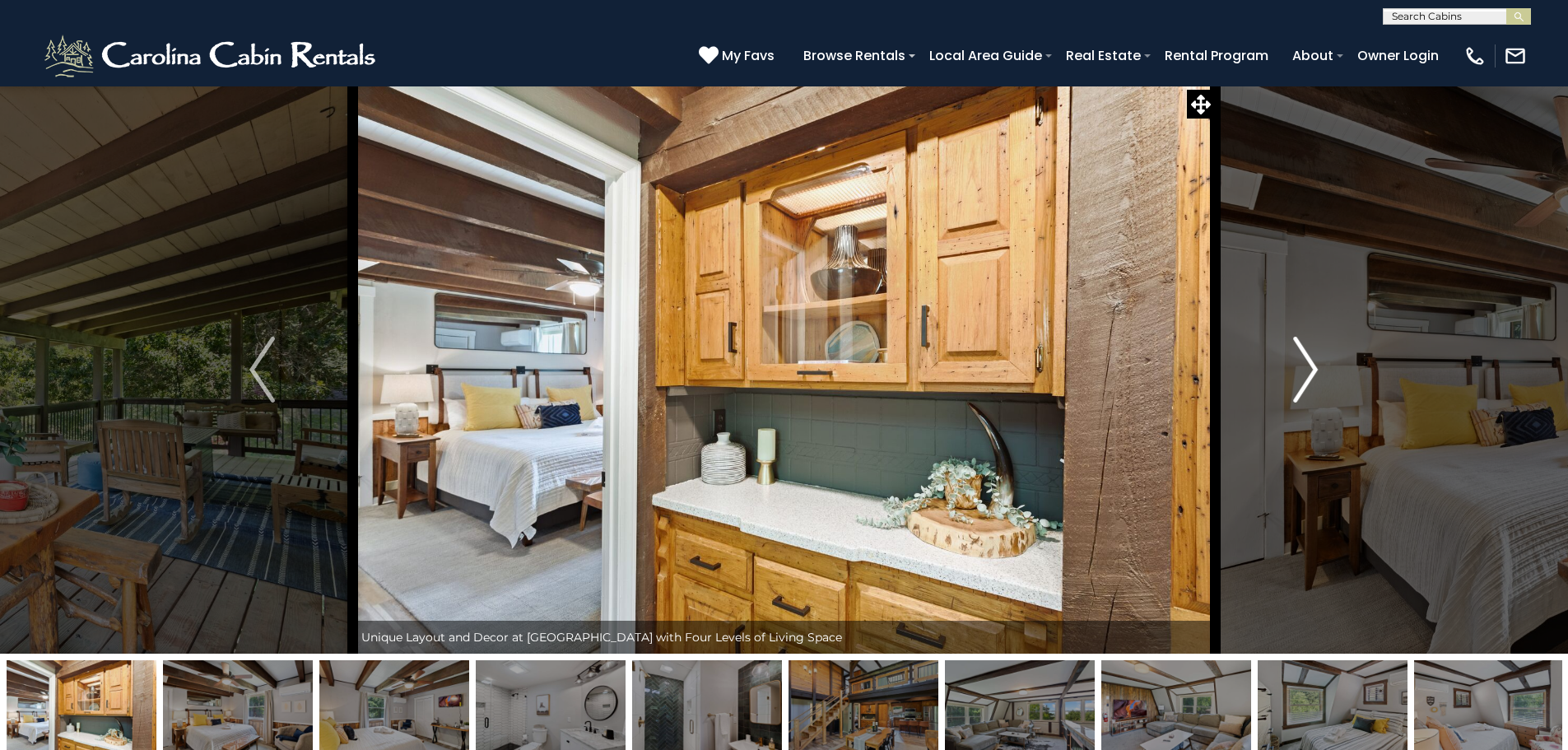
click at [1311, 370] on img "Next" at bounding box center [1305, 369] width 24 height 66
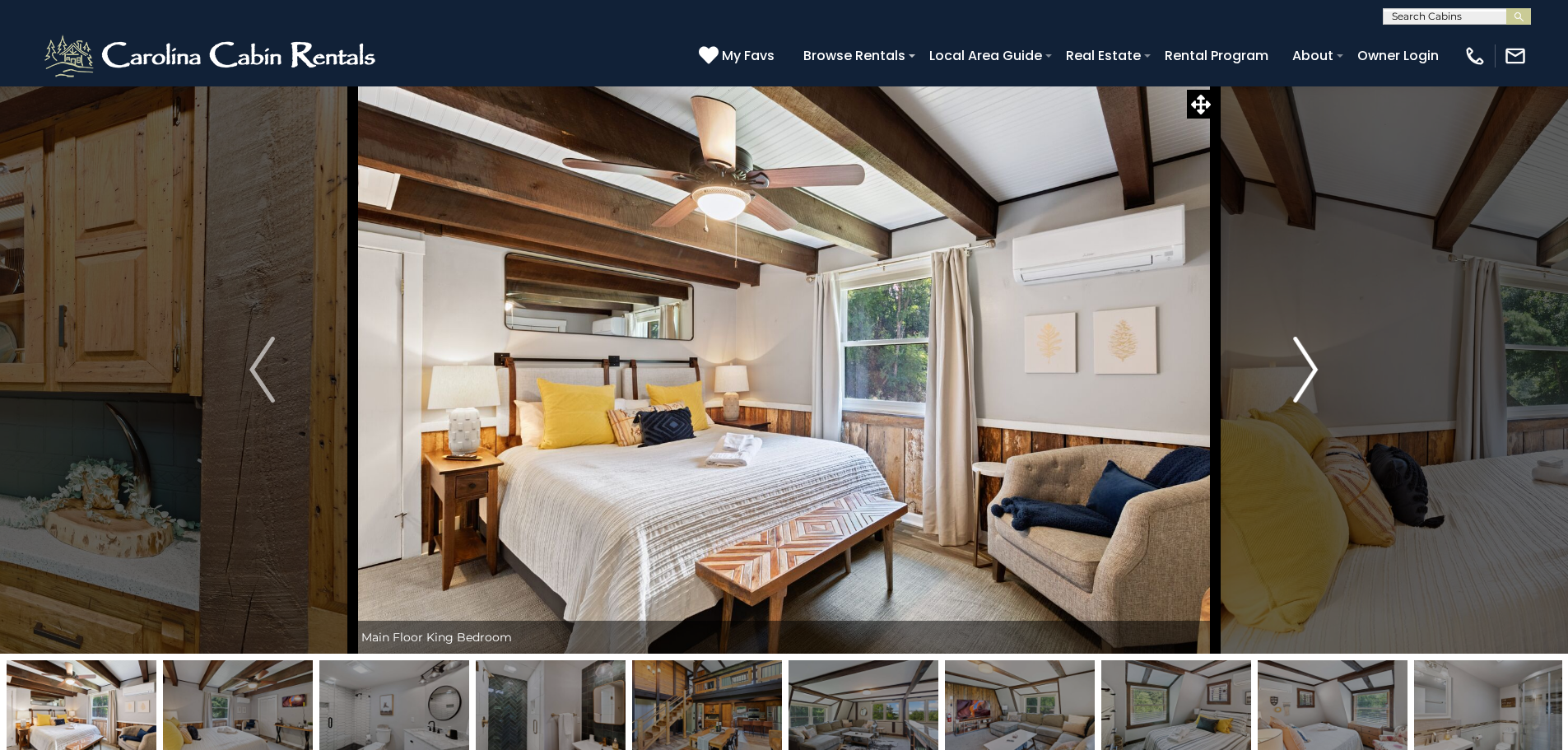
click at [1310, 371] on img "Next" at bounding box center [1305, 369] width 24 height 66
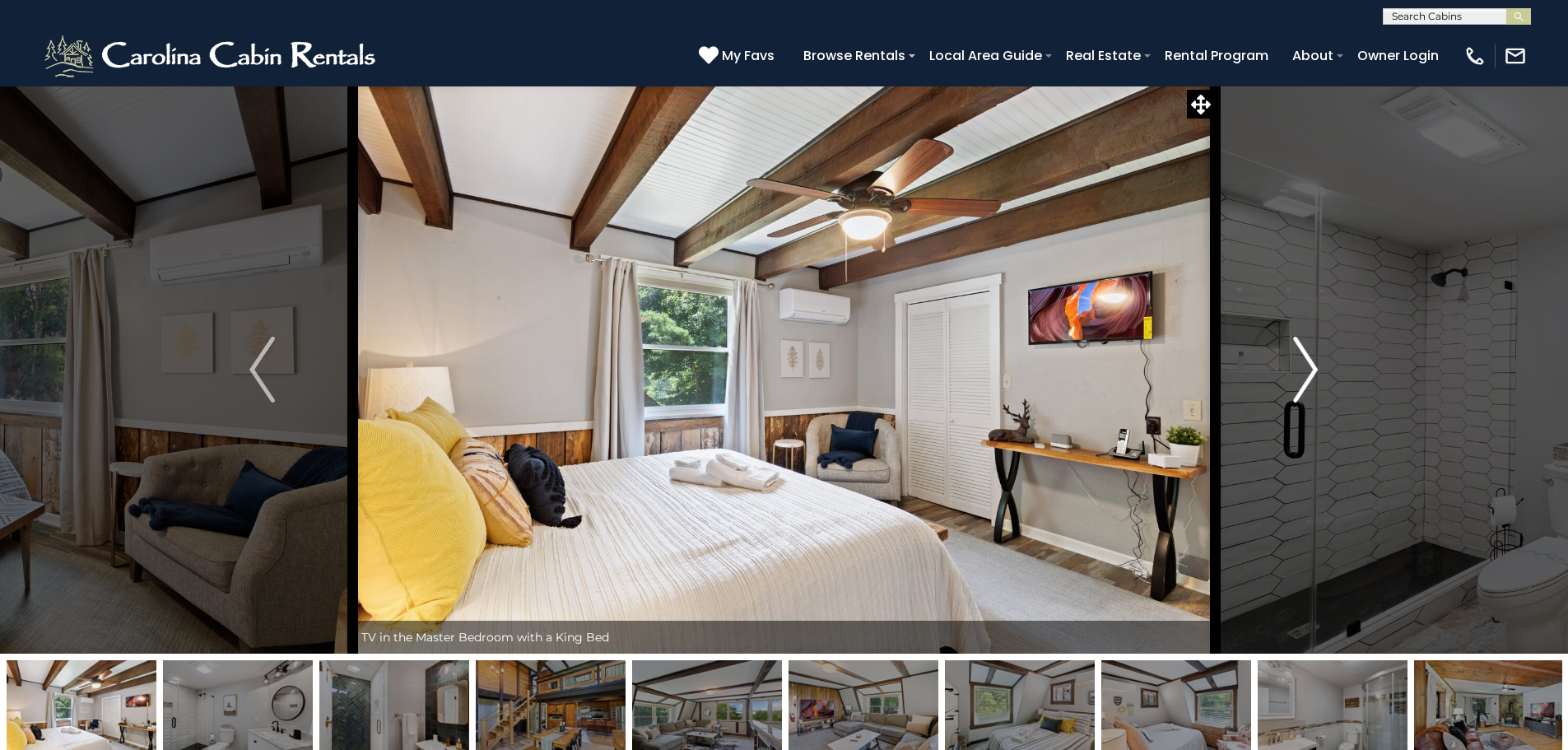
click at [1310, 371] on img "Next" at bounding box center [1305, 369] width 24 height 66
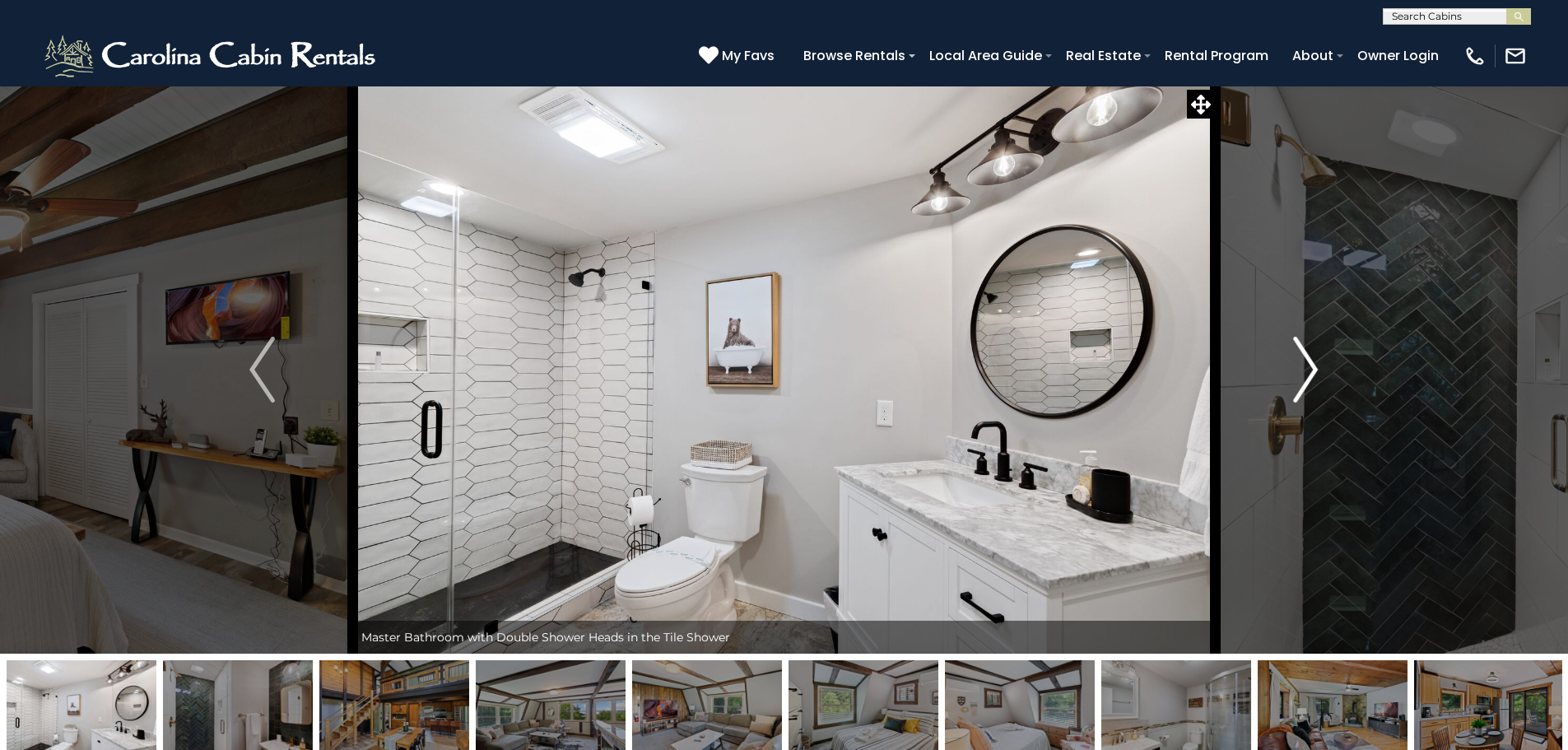
click at [1310, 371] on img "Next" at bounding box center [1305, 369] width 24 height 66
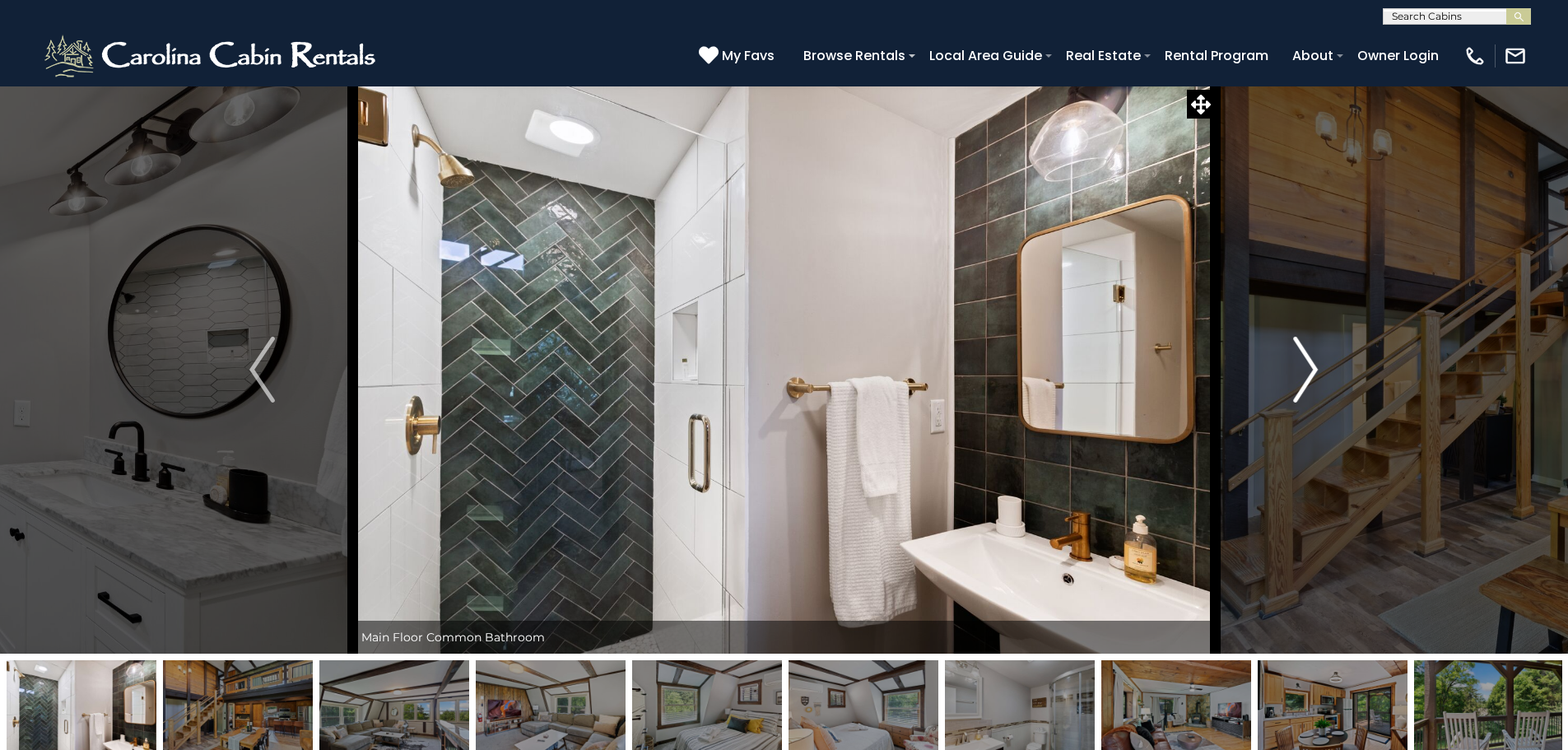
click at [1310, 371] on img "Next" at bounding box center [1305, 369] width 24 height 66
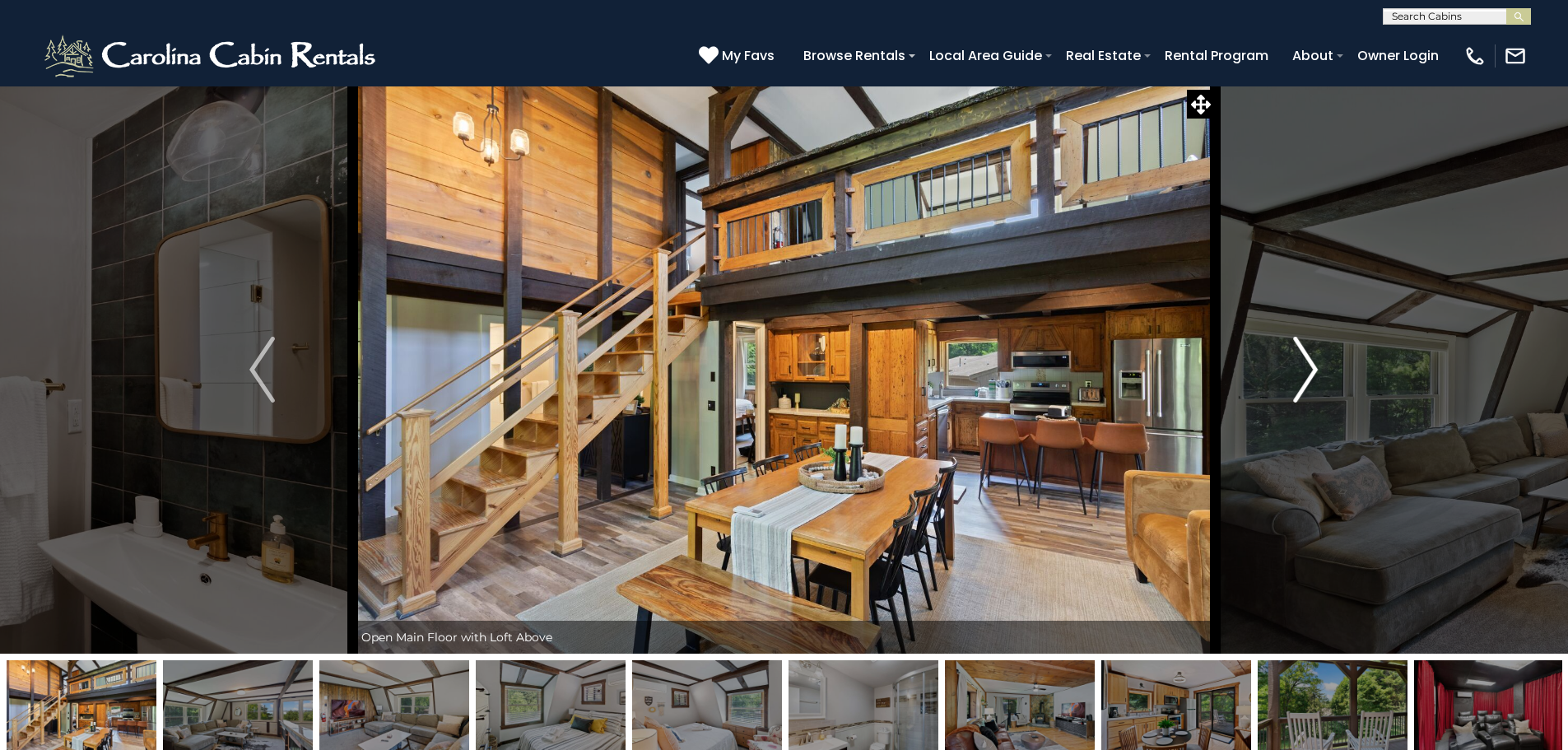
click at [1316, 376] on img "Next" at bounding box center [1305, 369] width 24 height 66
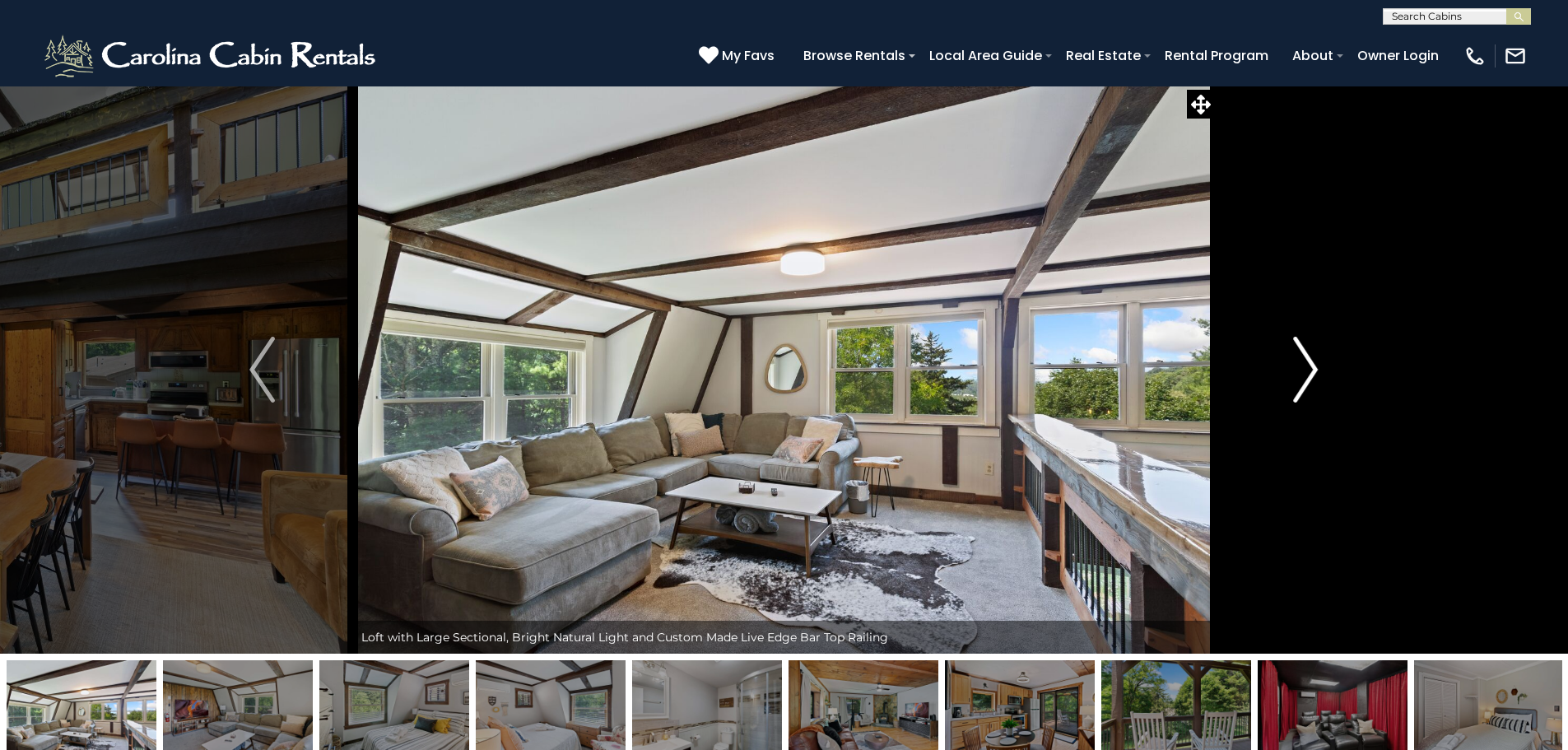
click at [1316, 376] on img "Next" at bounding box center [1305, 369] width 24 height 66
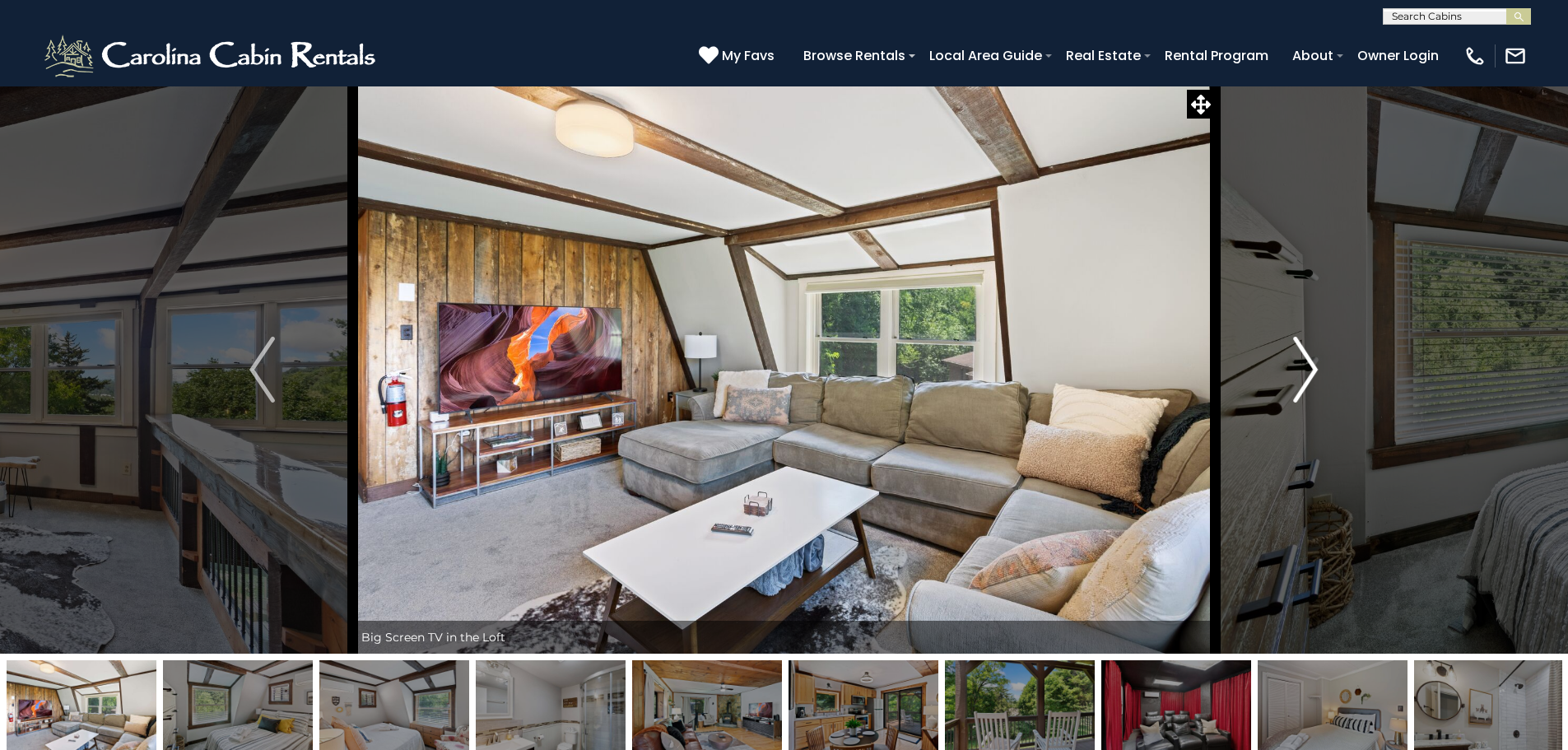
click at [1316, 376] on img "Next" at bounding box center [1305, 369] width 24 height 66
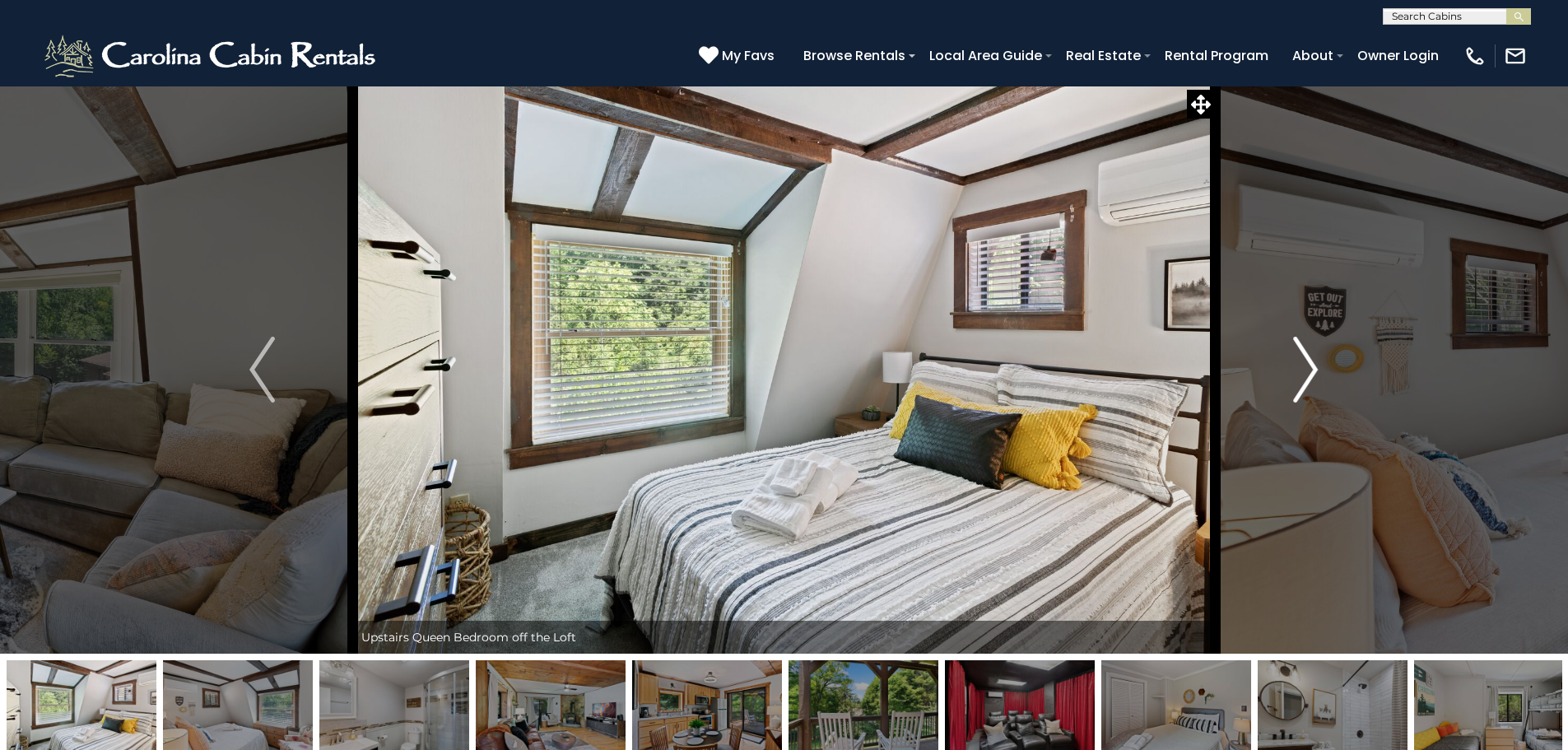
click at [1316, 376] on img "Next" at bounding box center [1305, 369] width 24 height 66
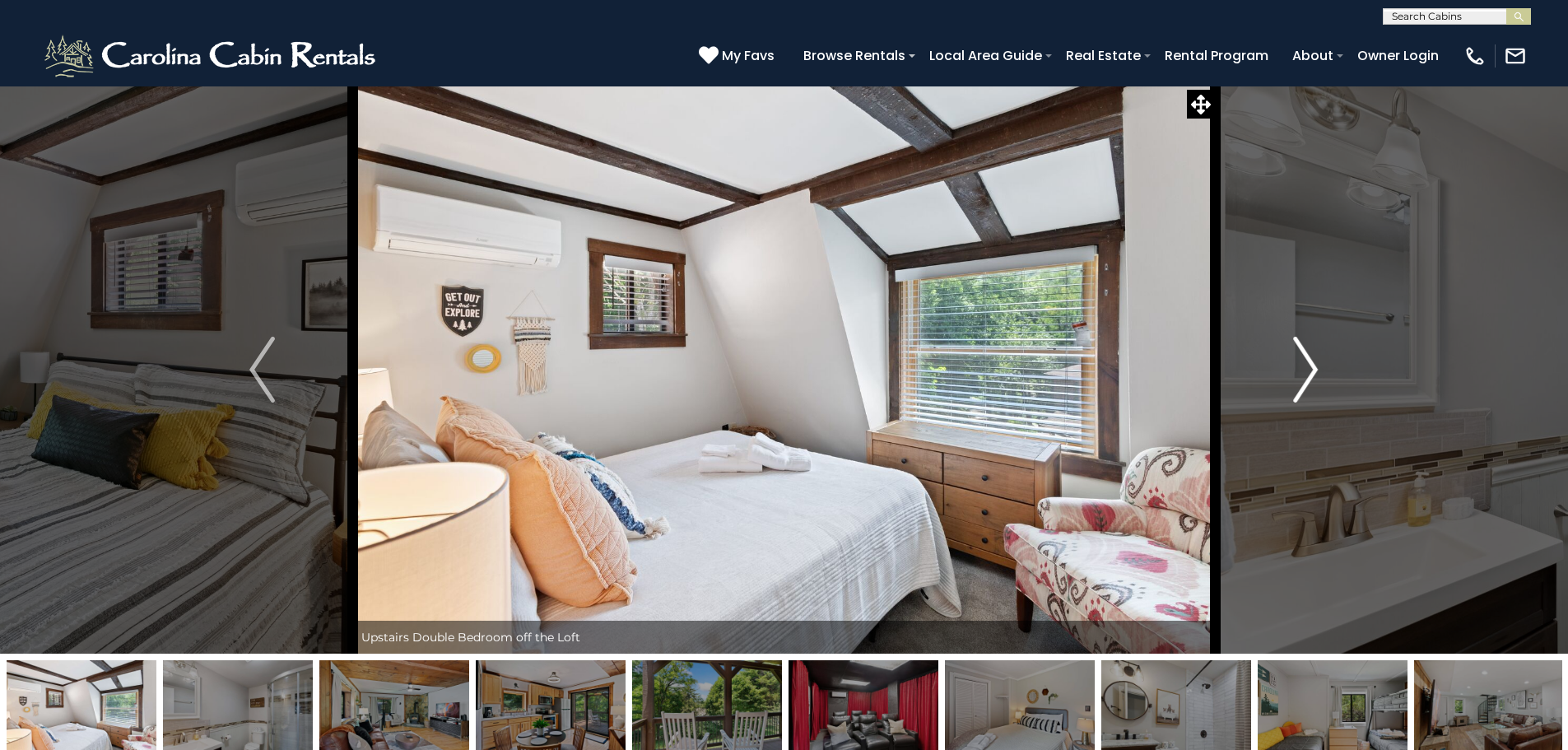
click at [1316, 376] on img "Next" at bounding box center [1305, 369] width 24 height 66
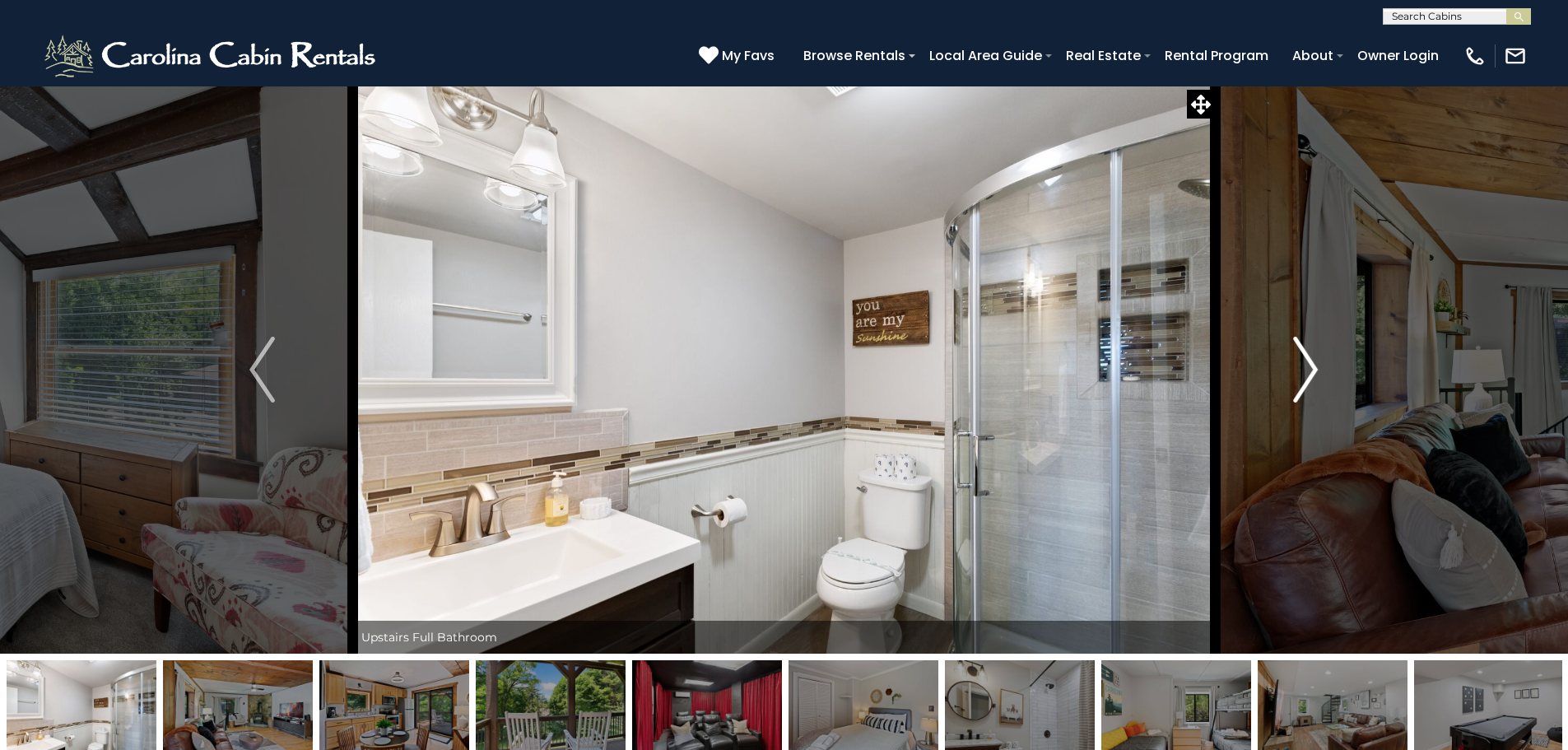
click at [1316, 376] on img "Next" at bounding box center [1305, 369] width 24 height 66
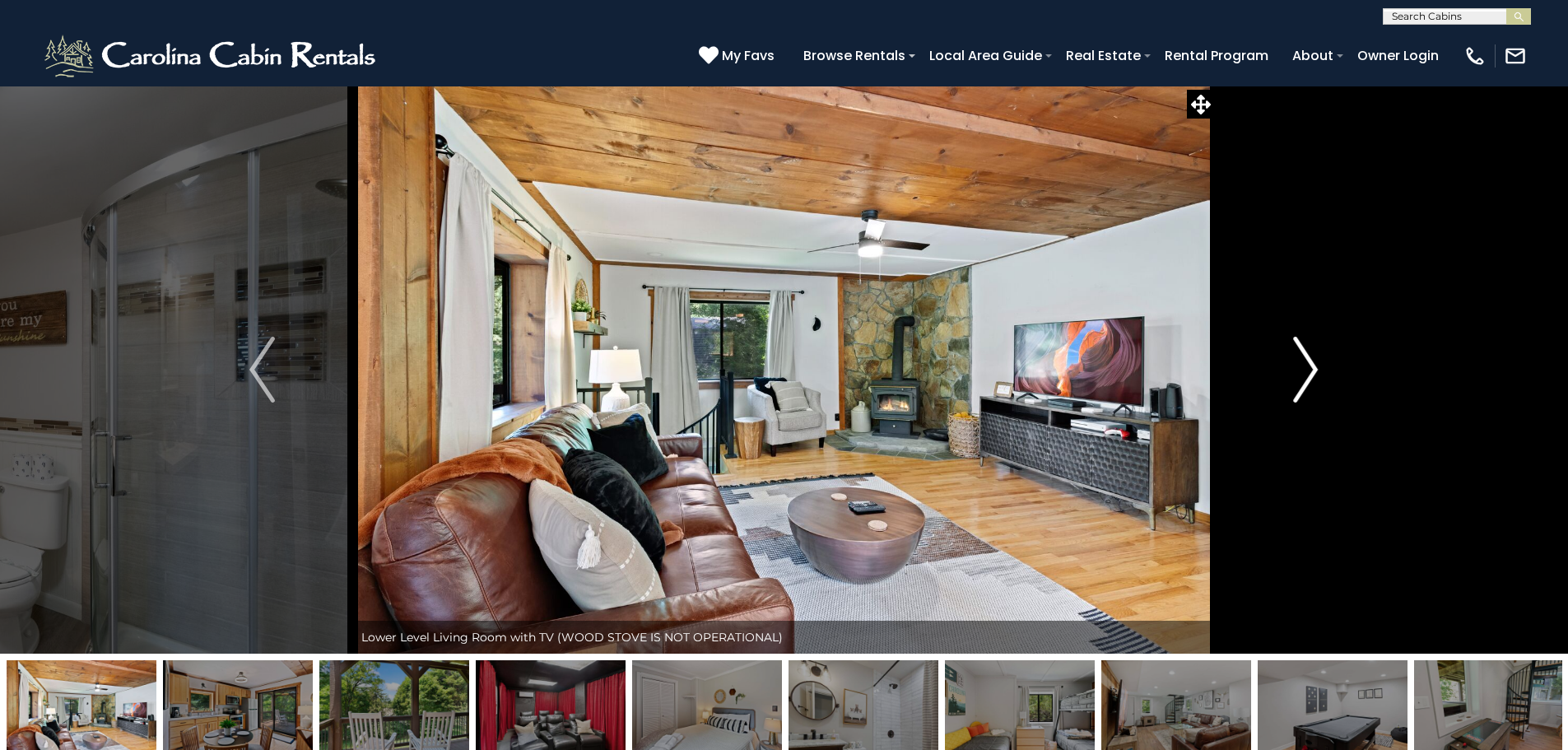
click at [1310, 374] on img "Next" at bounding box center [1305, 369] width 24 height 66
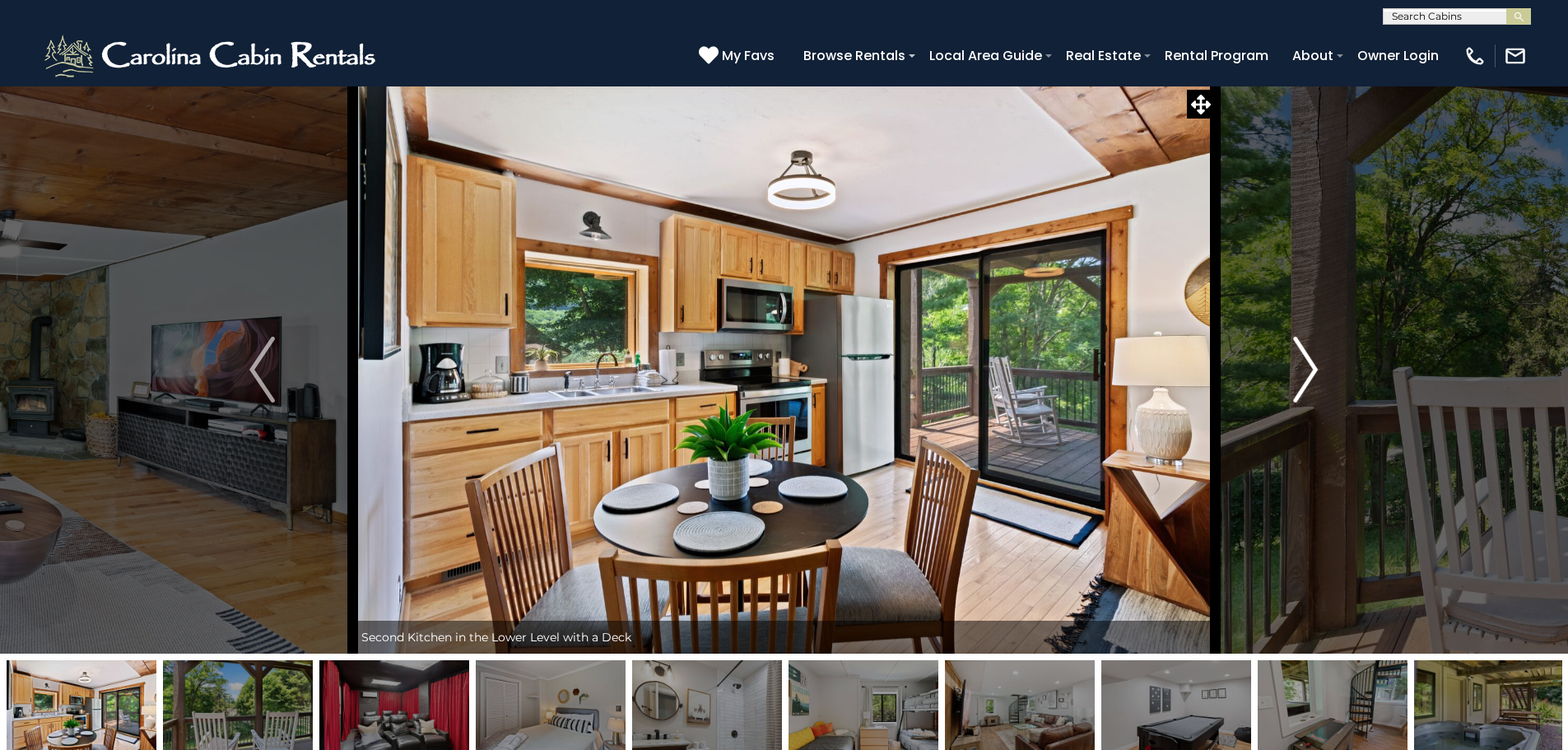
click at [1310, 374] on img "Next" at bounding box center [1305, 369] width 24 height 66
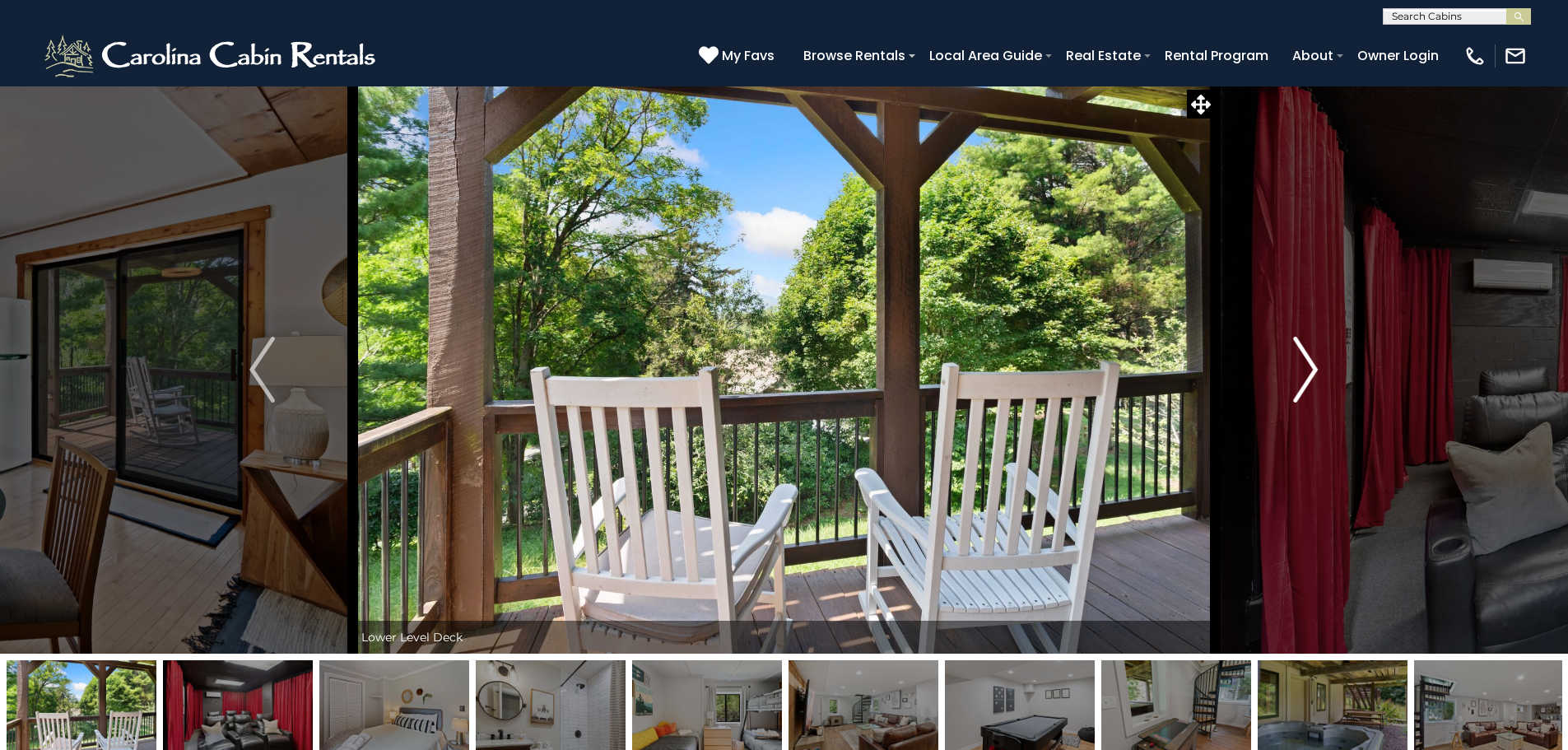
click at [1309, 374] on img "Next" at bounding box center [1305, 369] width 24 height 66
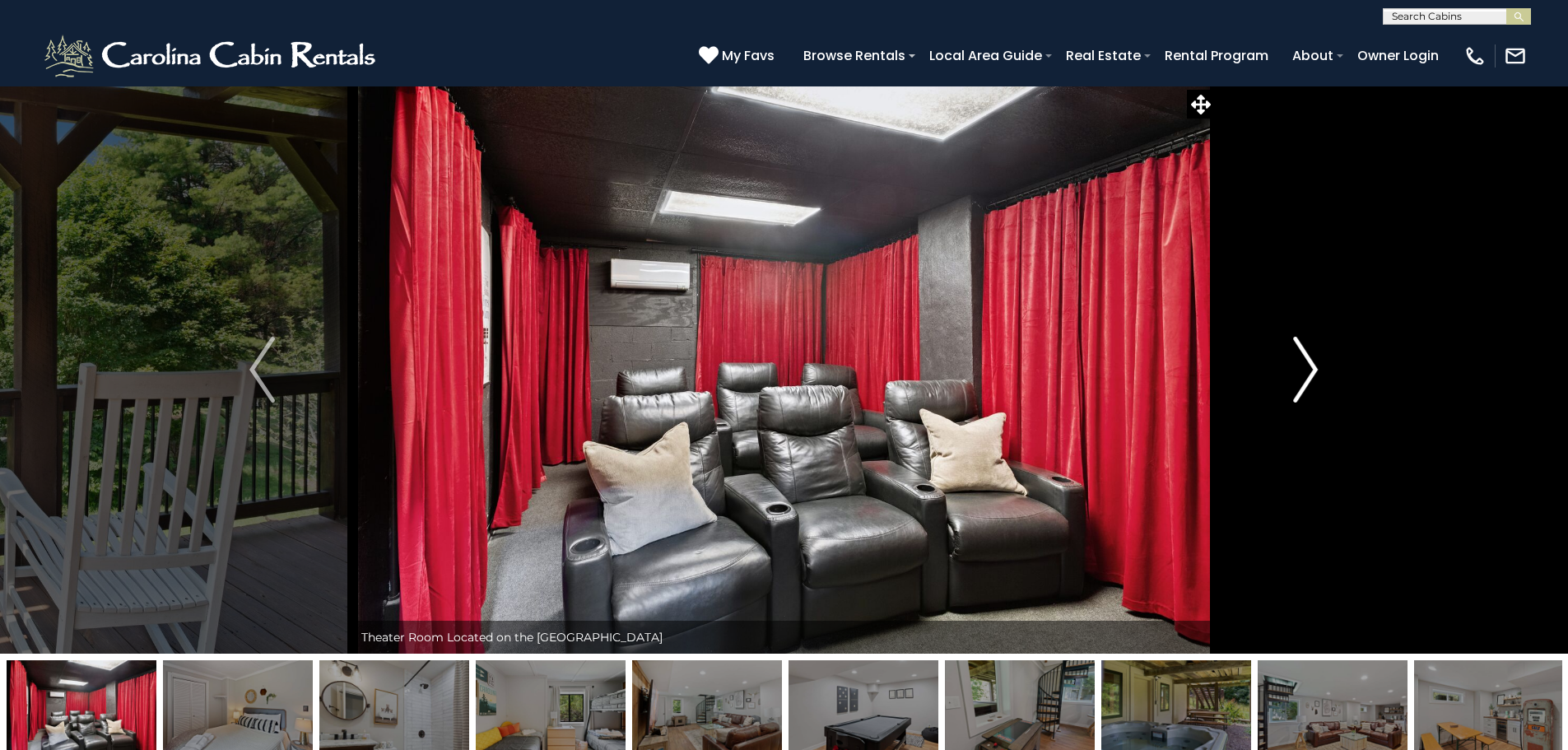
click at [1308, 373] on img "Next" at bounding box center [1305, 369] width 24 height 66
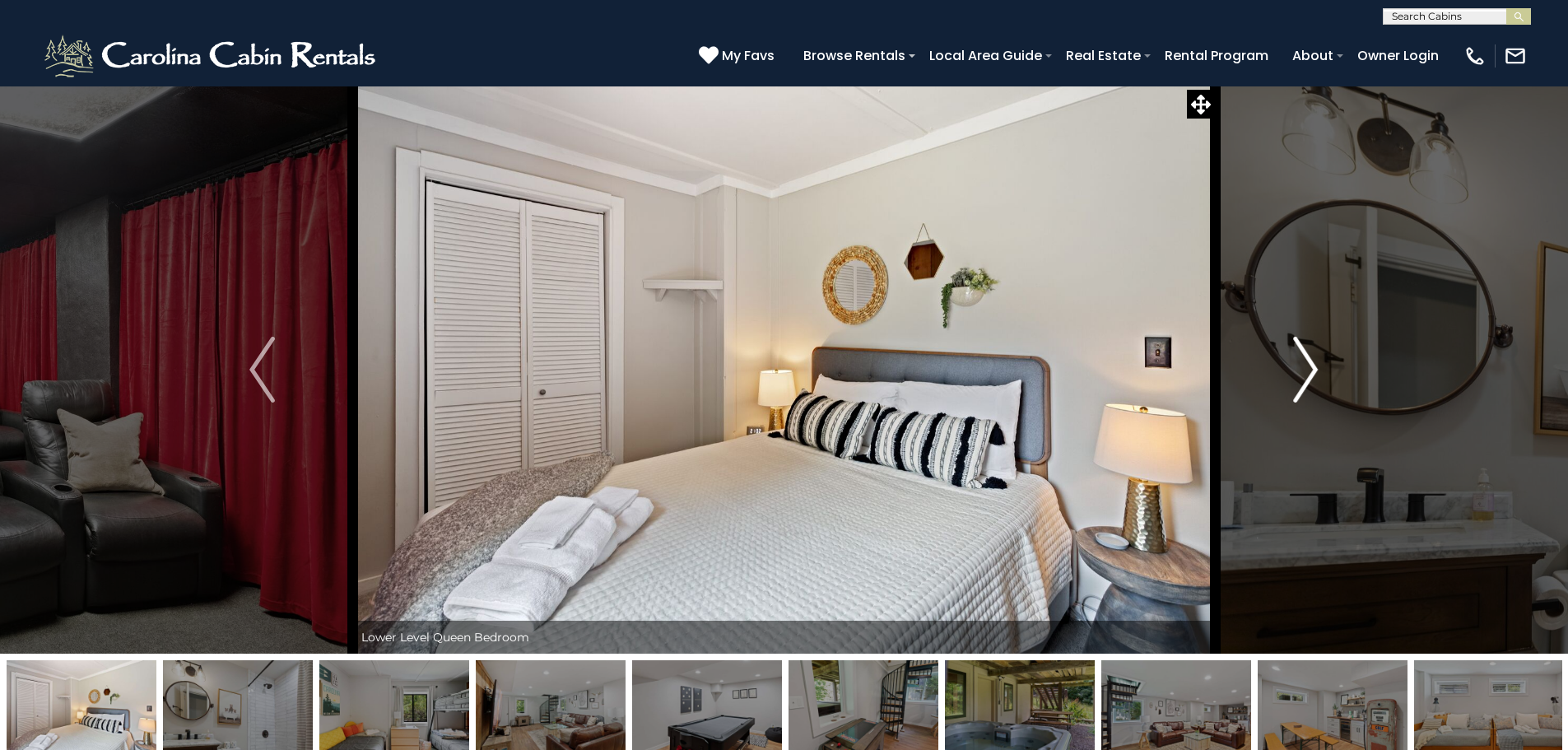
click at [1308, 373] on img "Next" at bounding box center [1305, 369] width 24 height 66
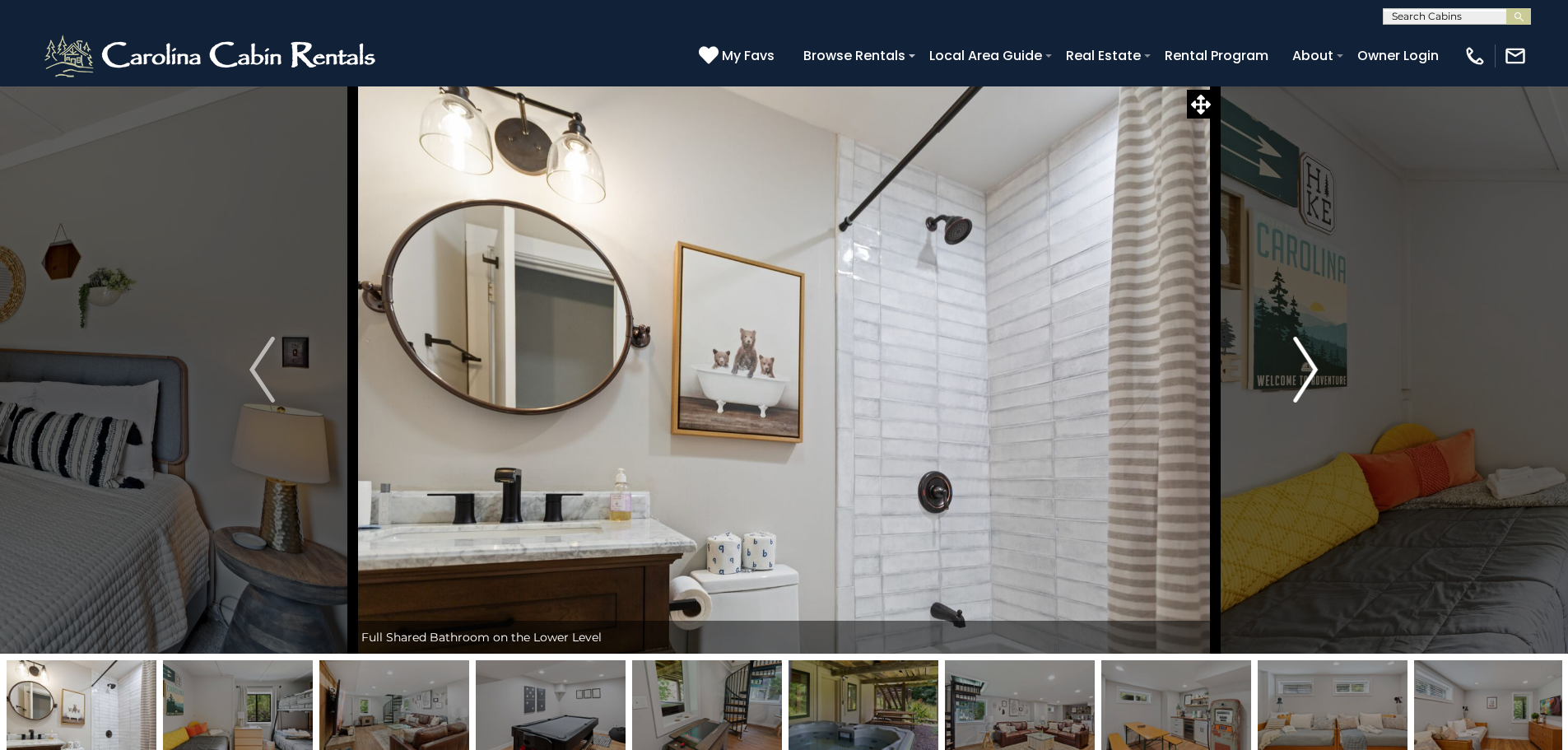
click at [1308, 373] on img "Next" at bounding box center [1305, 369] width 24 height 66
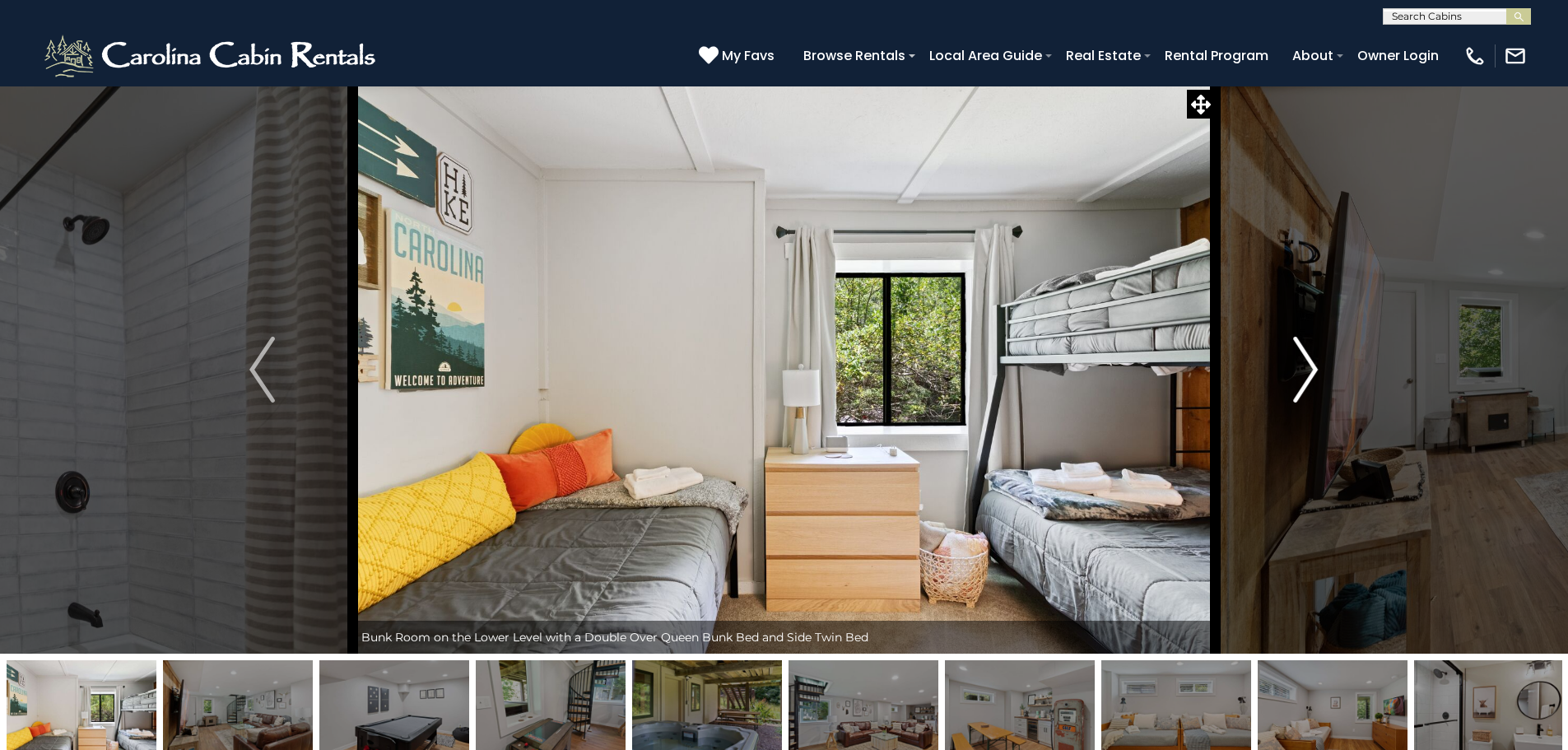
click at [1308, 373] on img "Next" at bounding box center [1305, 369] width 24 height 66
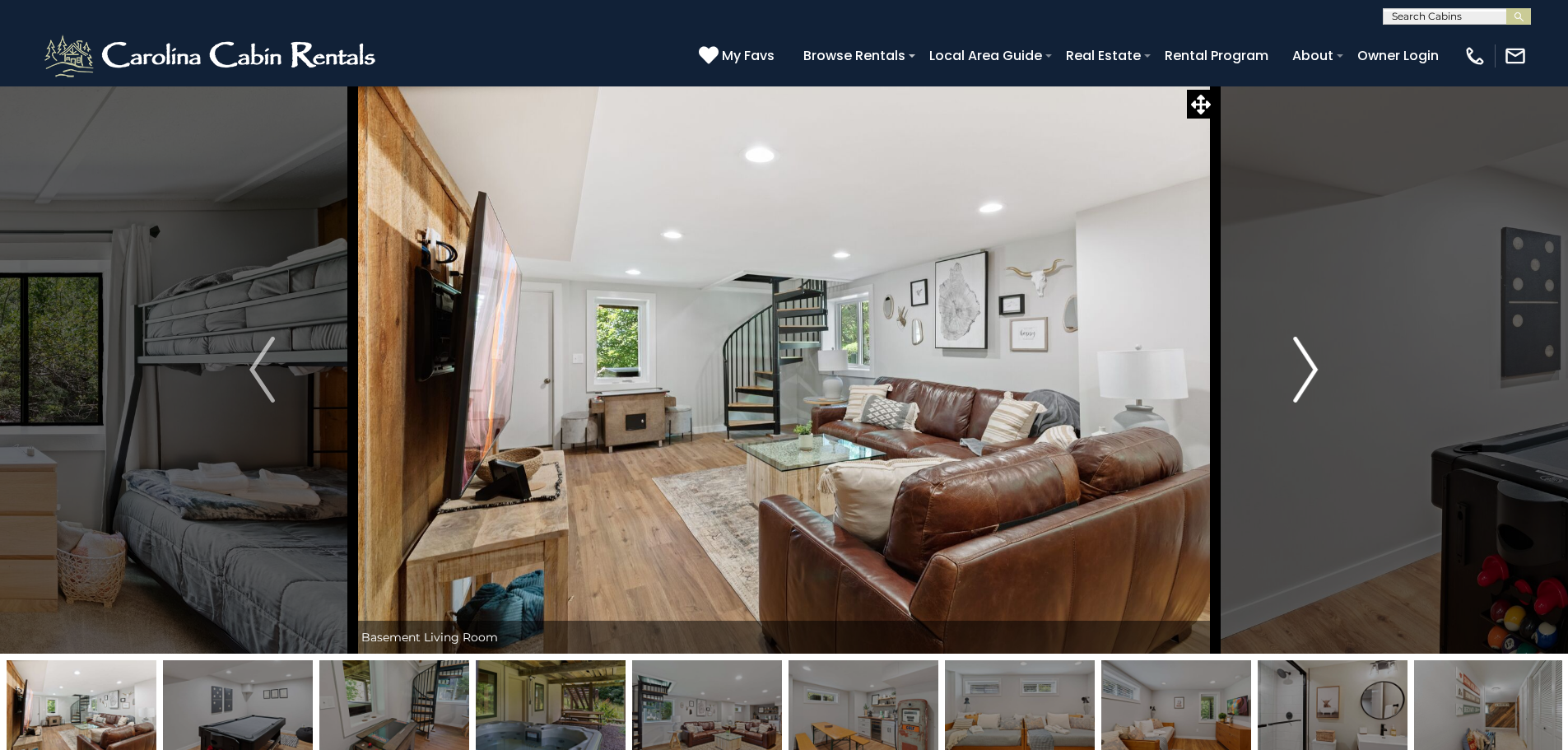
click at [1308, 373] on img "Next" at bounding box center [1305, 369] width 24 height 66
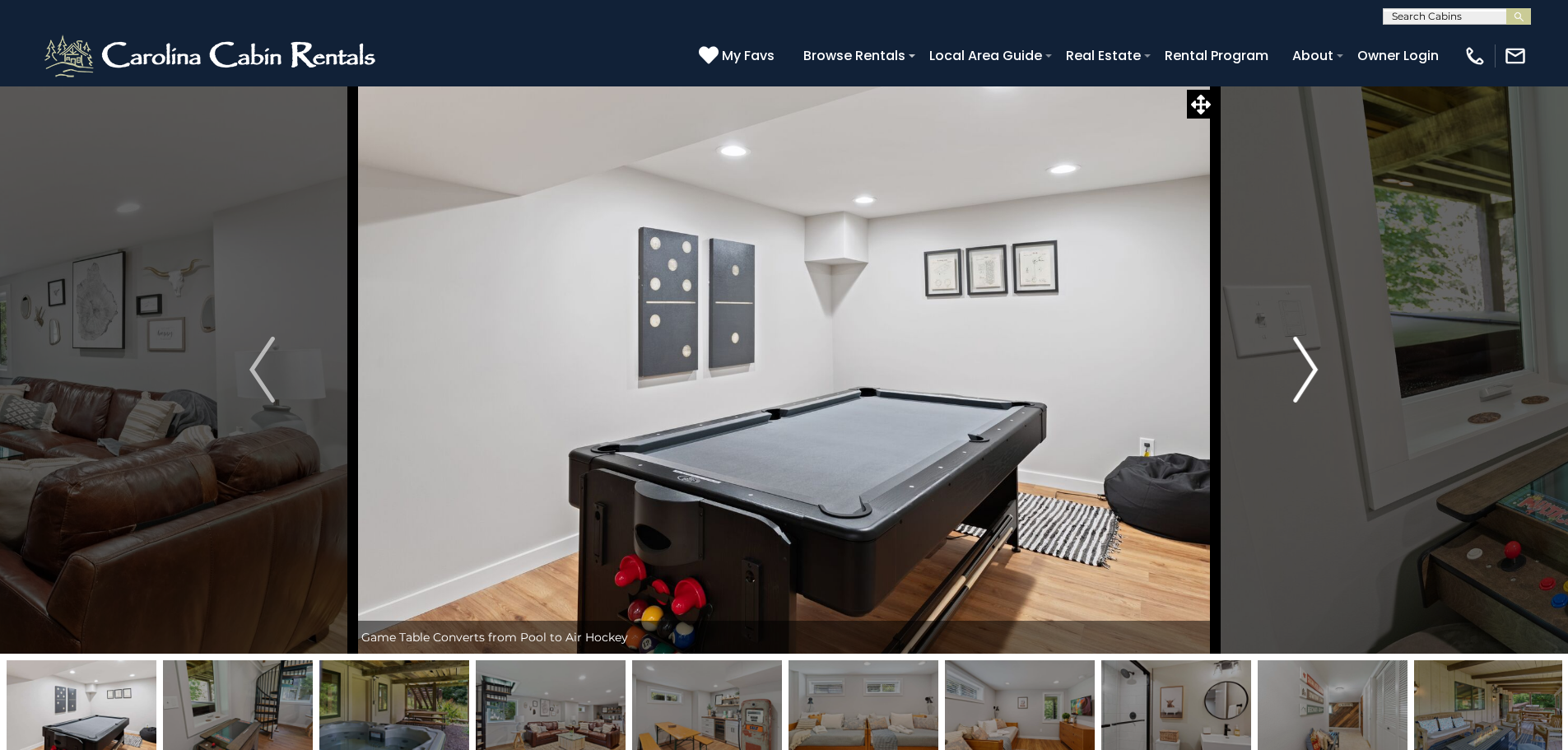
click at [1308, 373] on img "Next" at bounding box center [1305, 369] width 24 height 66
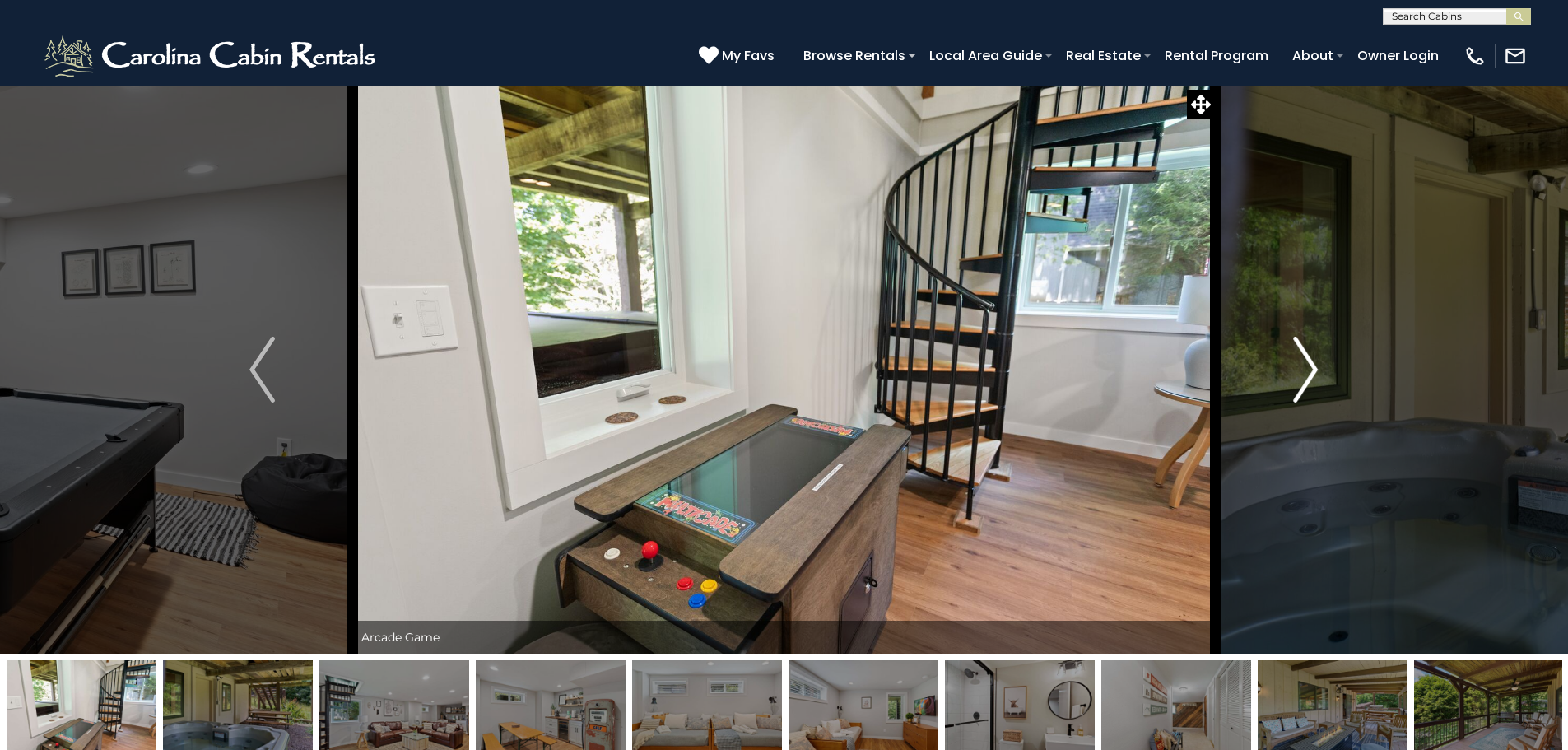
click at [1308, 373] on img "Next" at bounding box center [1305, 369] width 24 height 66
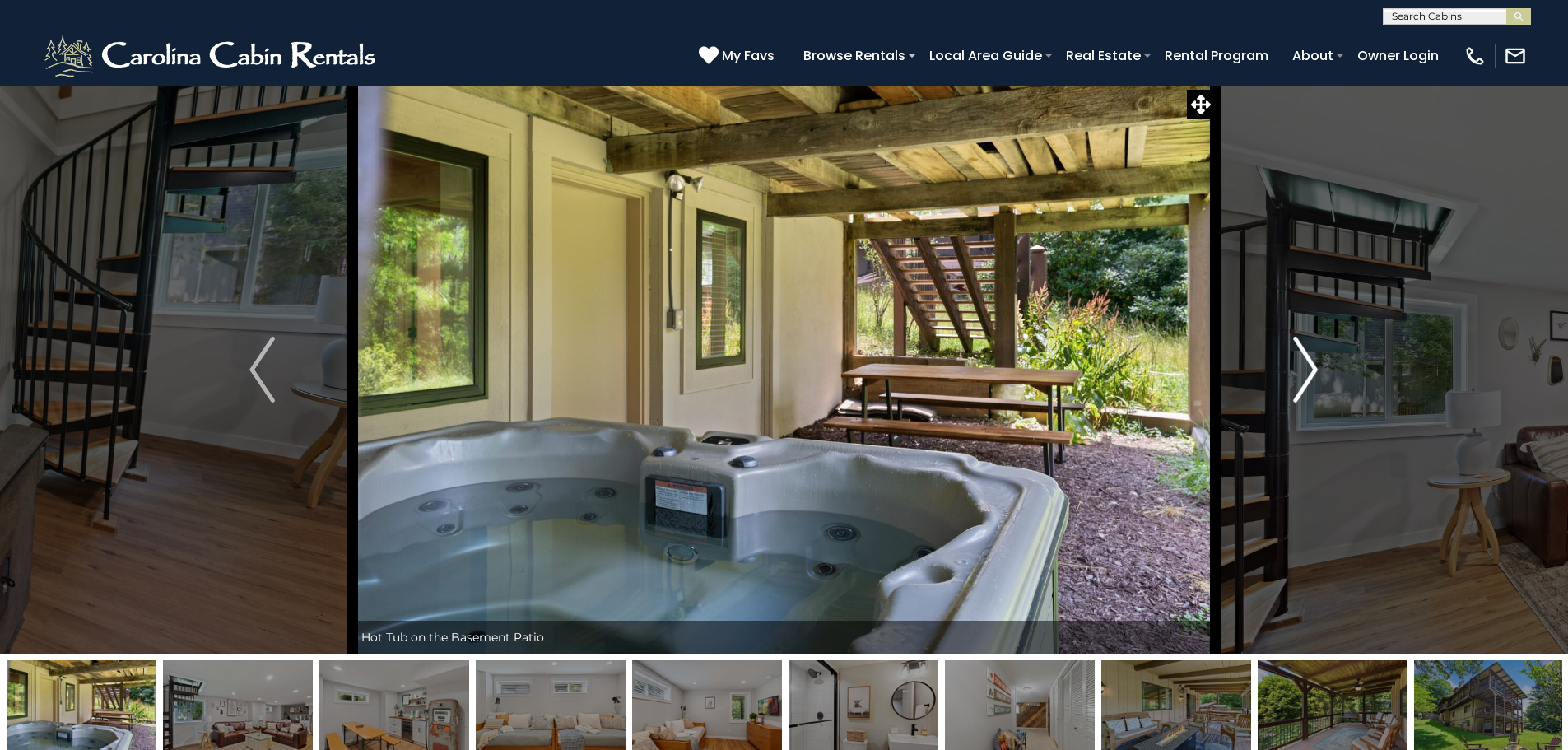
click at [1308, 373] on img "Next" at bounding box center [1305, 369] width 24 height 66
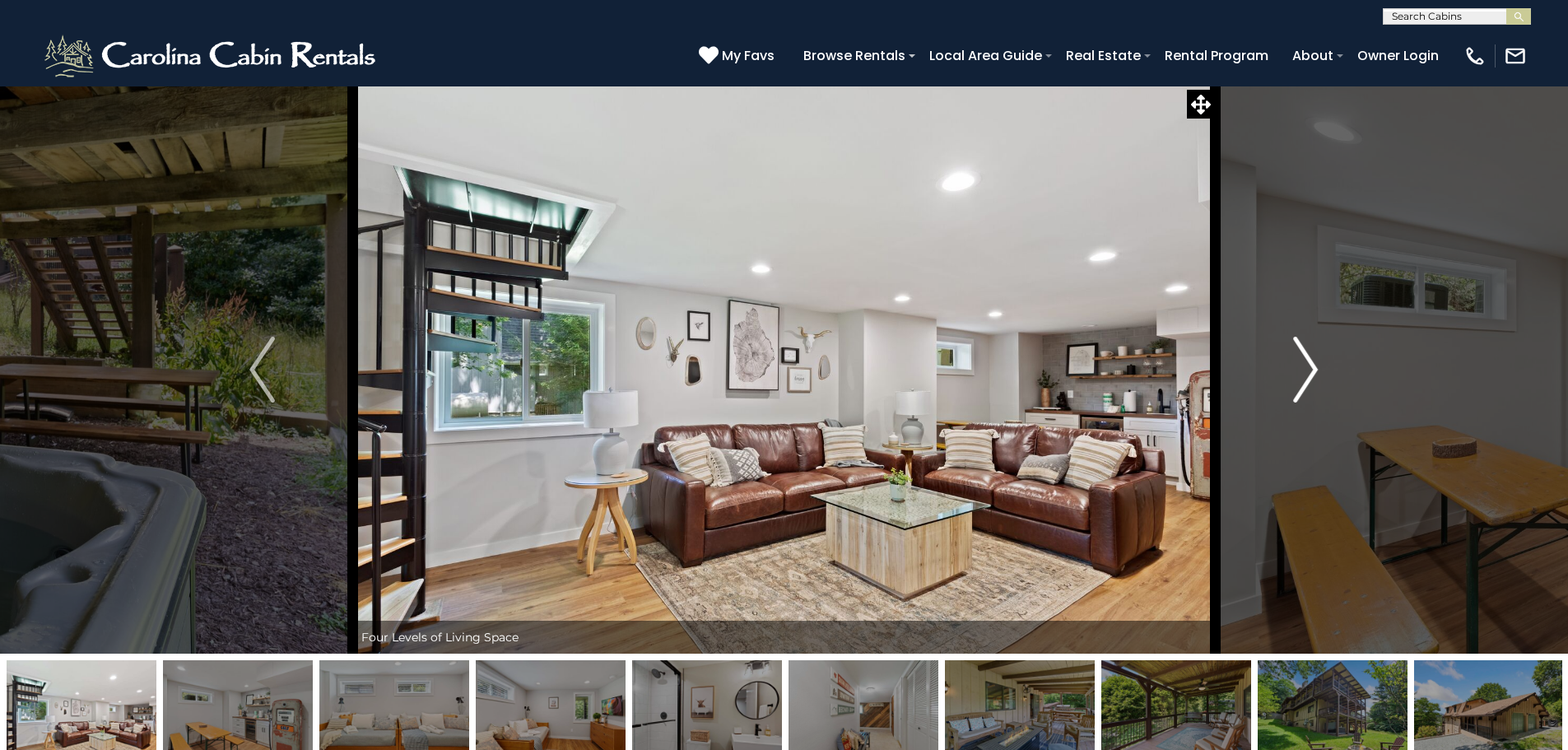
click at [1308, 373] on img "Next" at bounding box center [1305, 369] width 24 height 66
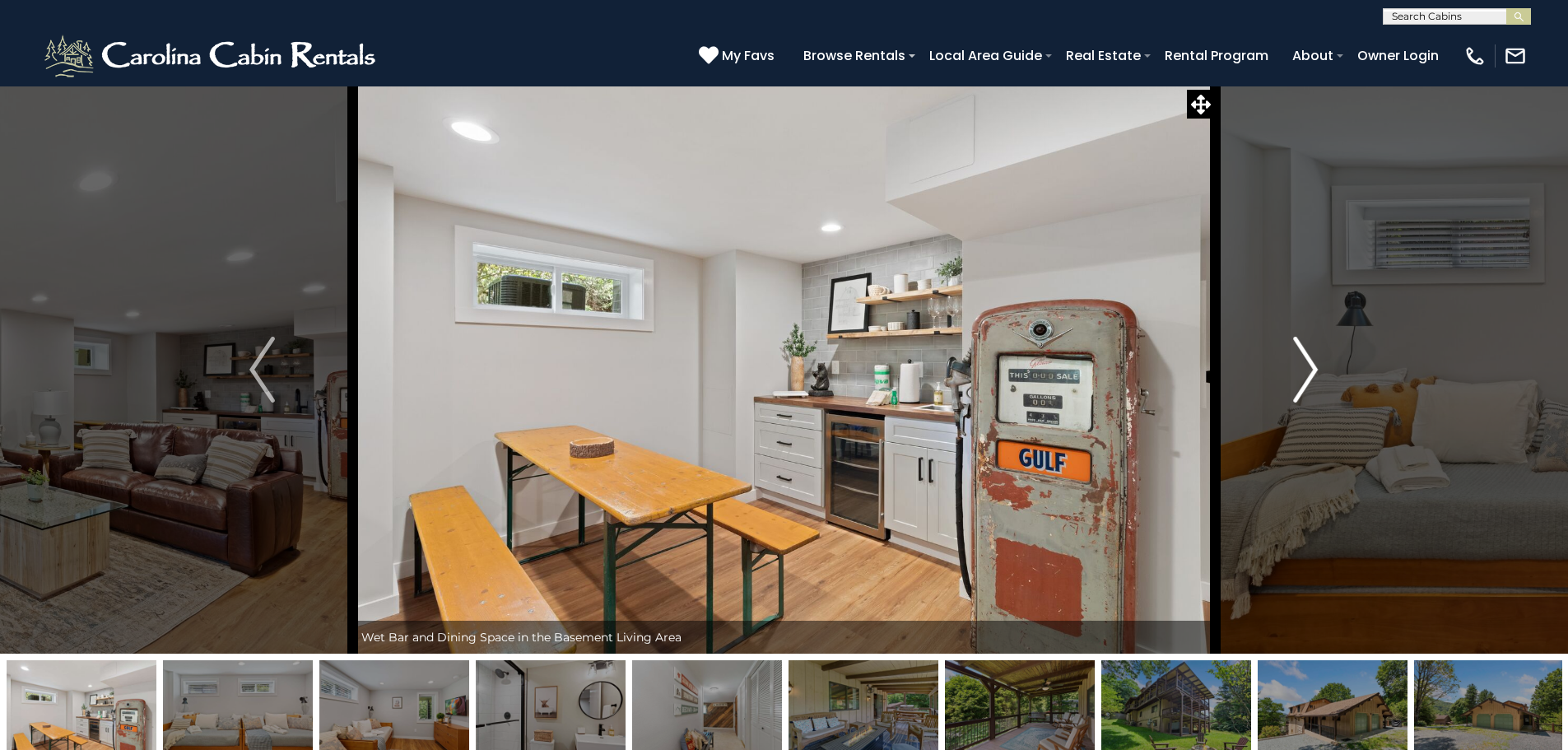
click at [1308, 373] on img "Next" at bounding box center [1305, 369] width 24 height 66
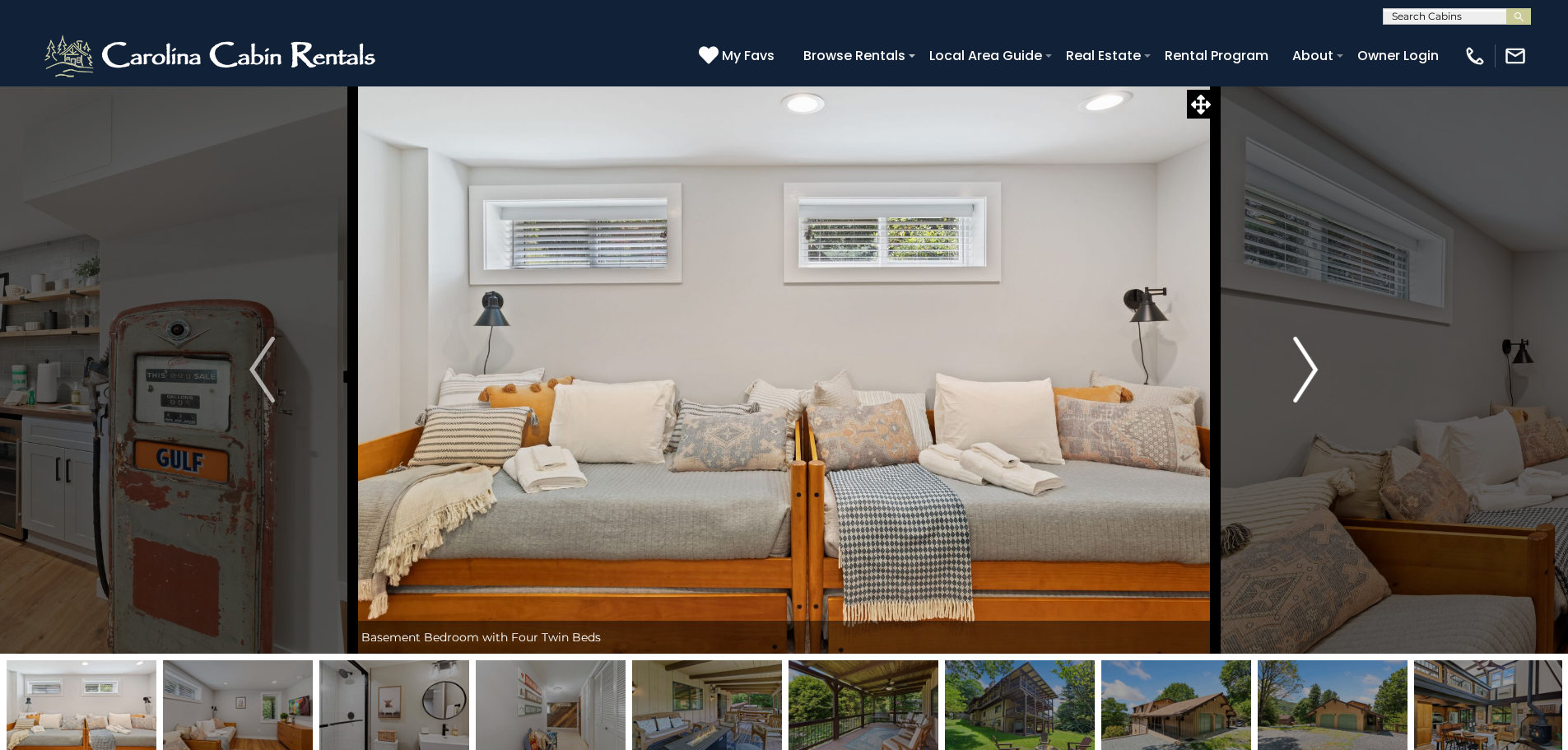
click at [1308, 373] on img "Next" at bounding box center [1305, 369] width 24 height 66
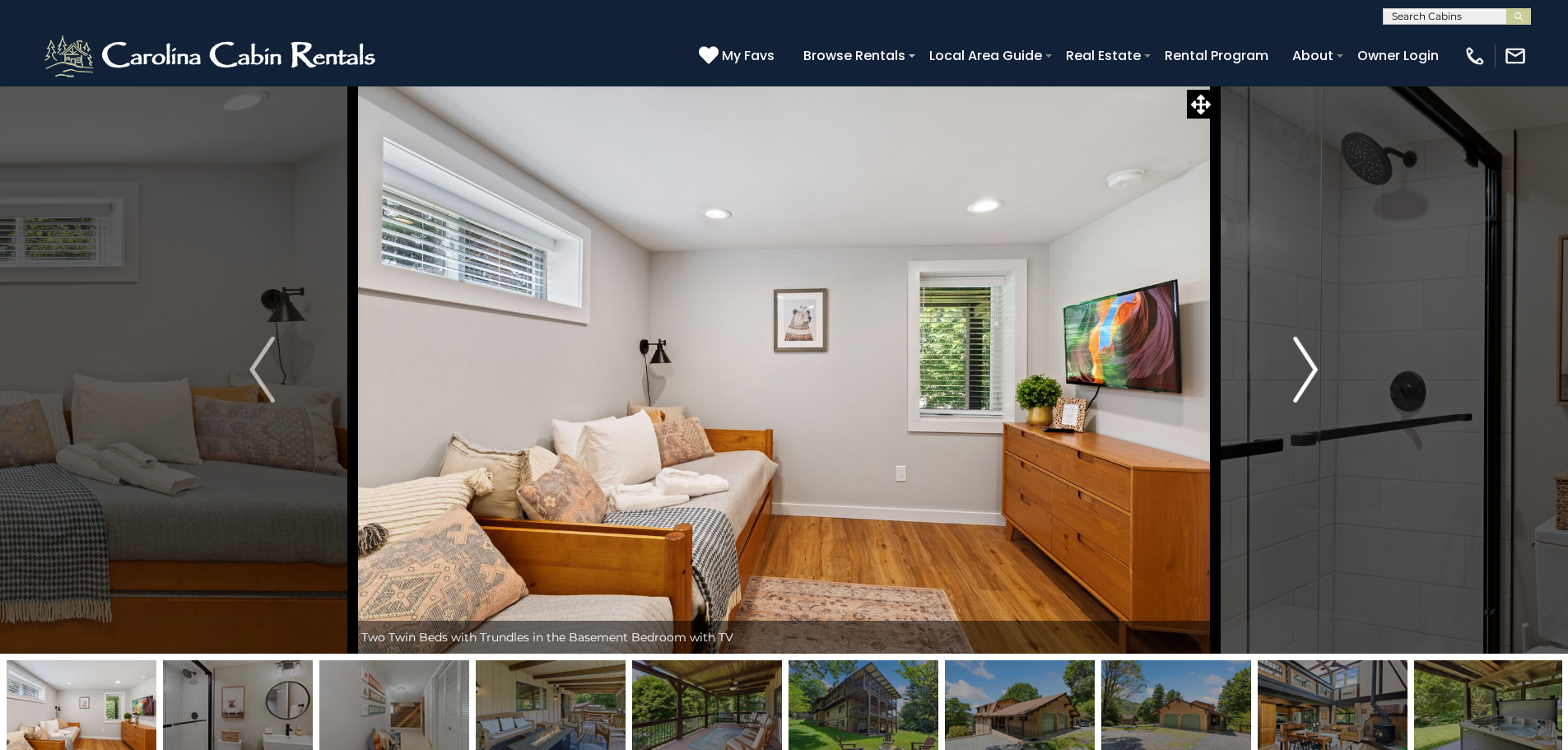
click at [1308, 373] on img "Next" at bounding box center [1305, 369] width 24 height 66
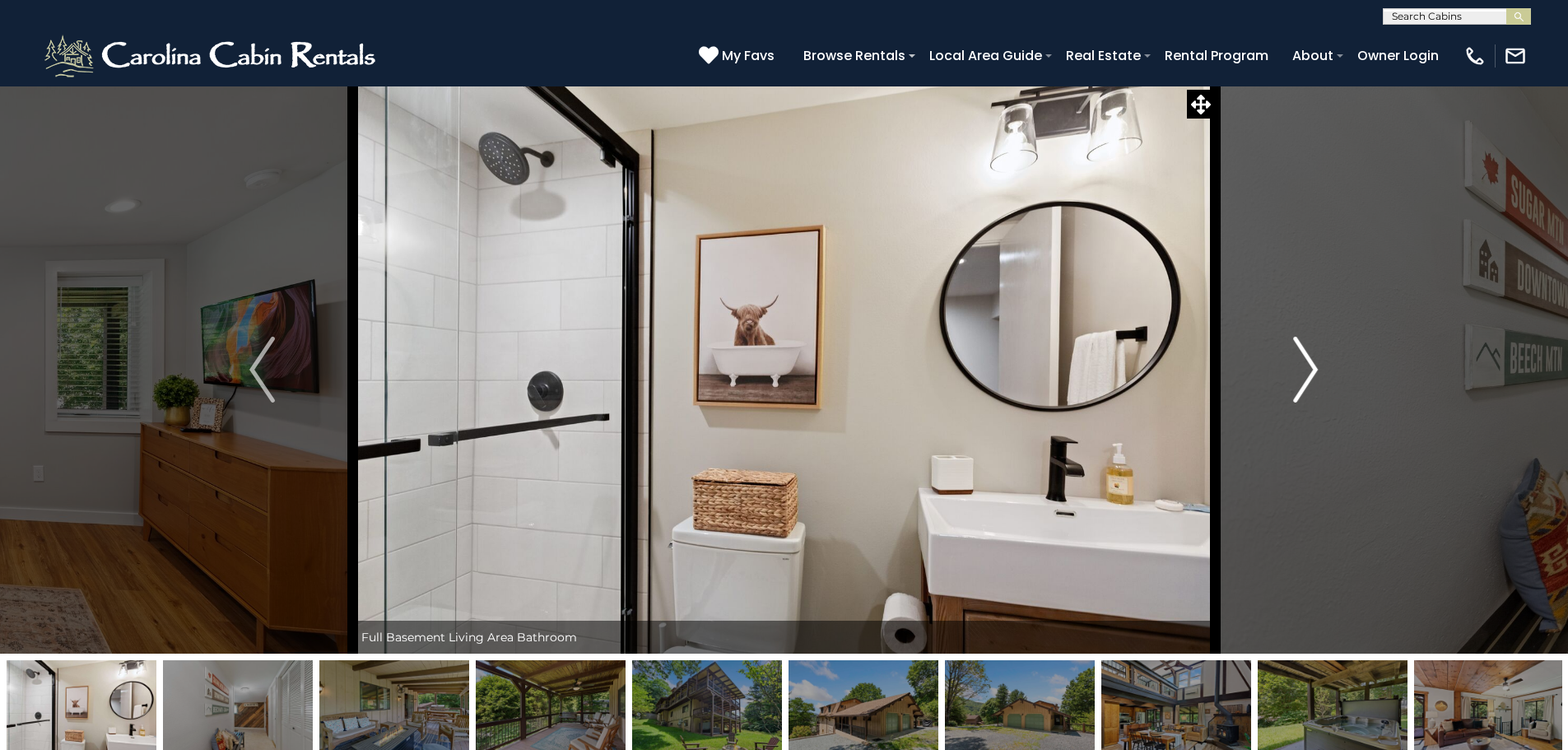
click at [1308, 373] on img "Next" at bounding box center [1305, 369] width 24 height 66
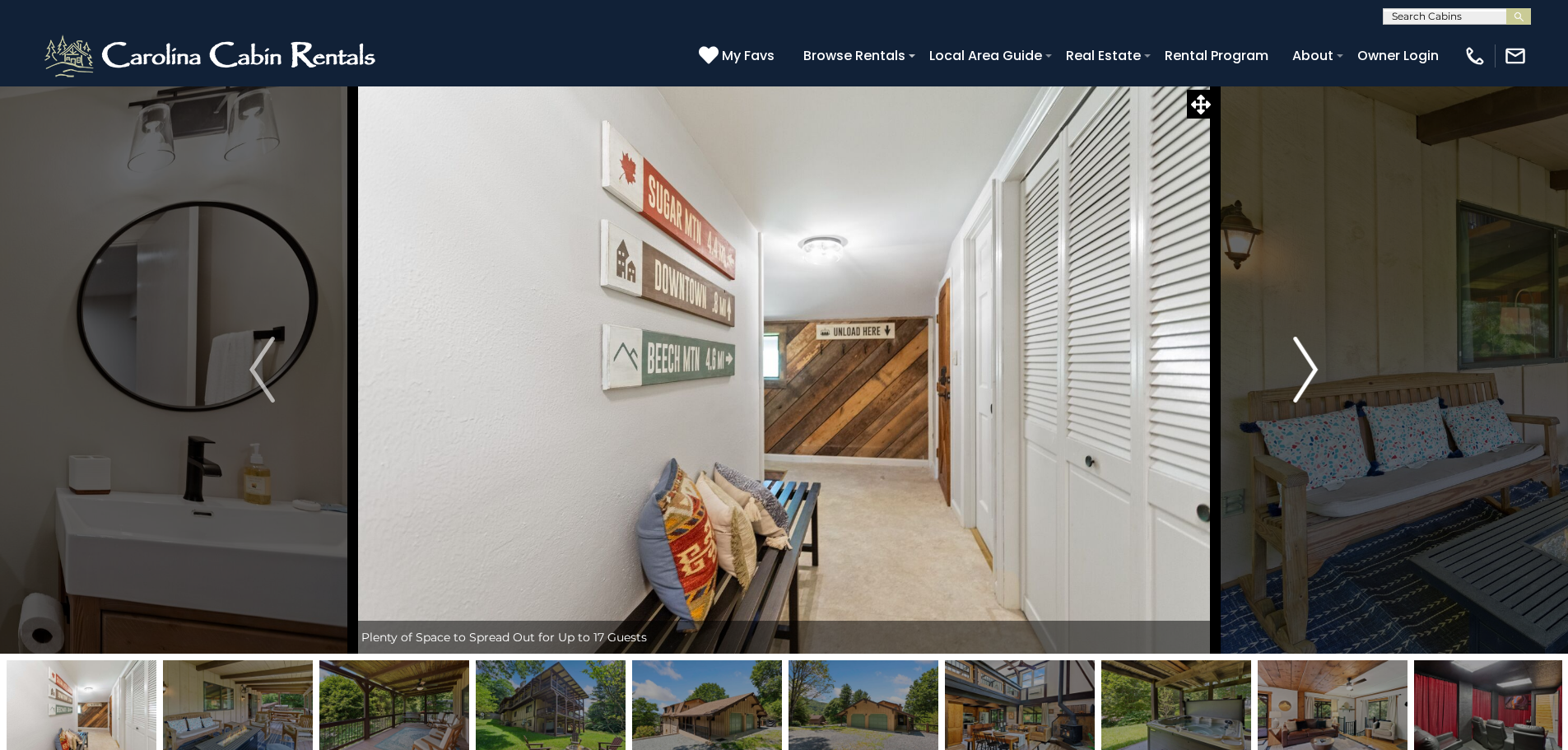
click at [1312, 375] on img "Next" at bounding box center [1305, 369] width 24 height 66
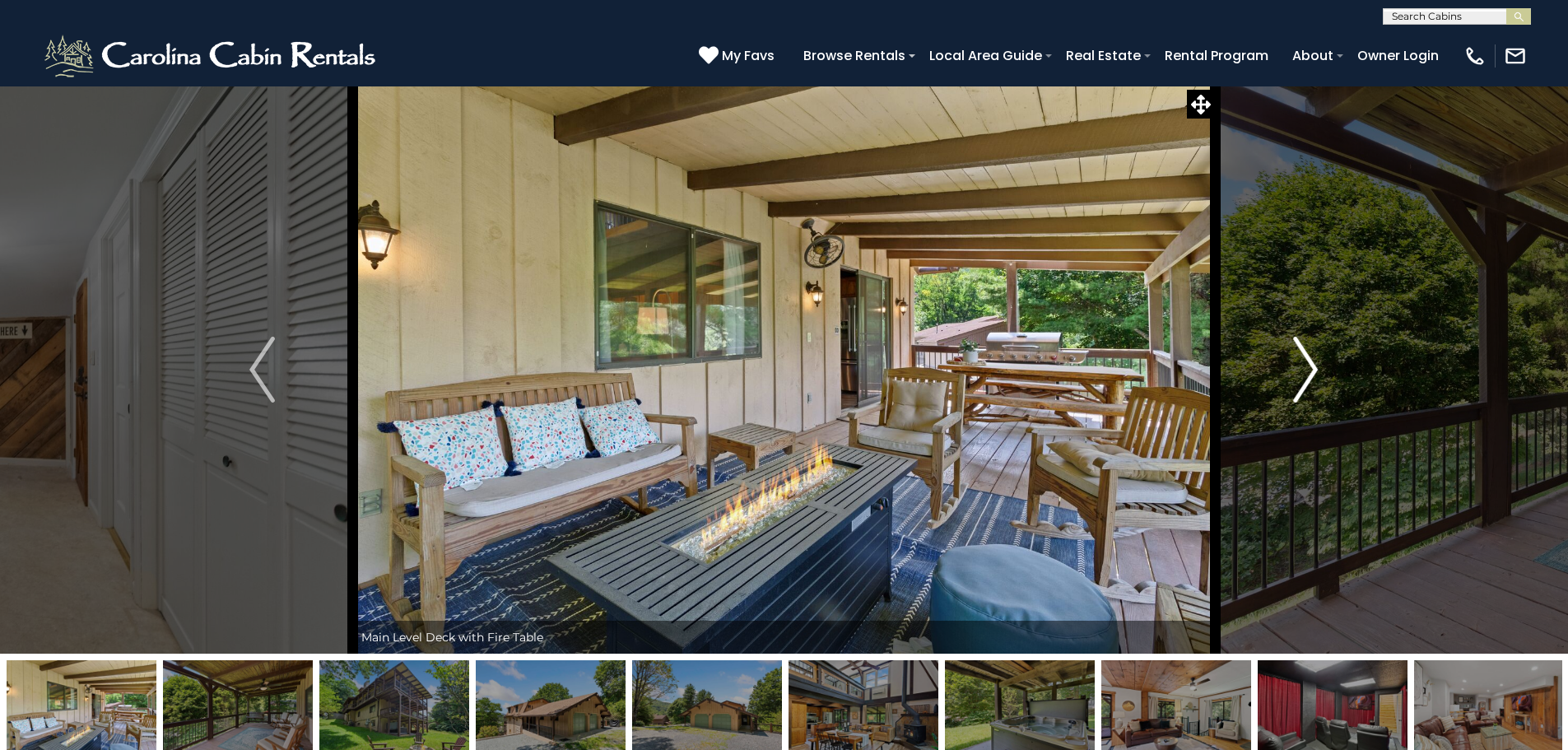
click at [1312, 375] on img "Next" at bounding box center [1305, 369] width 24 height 66
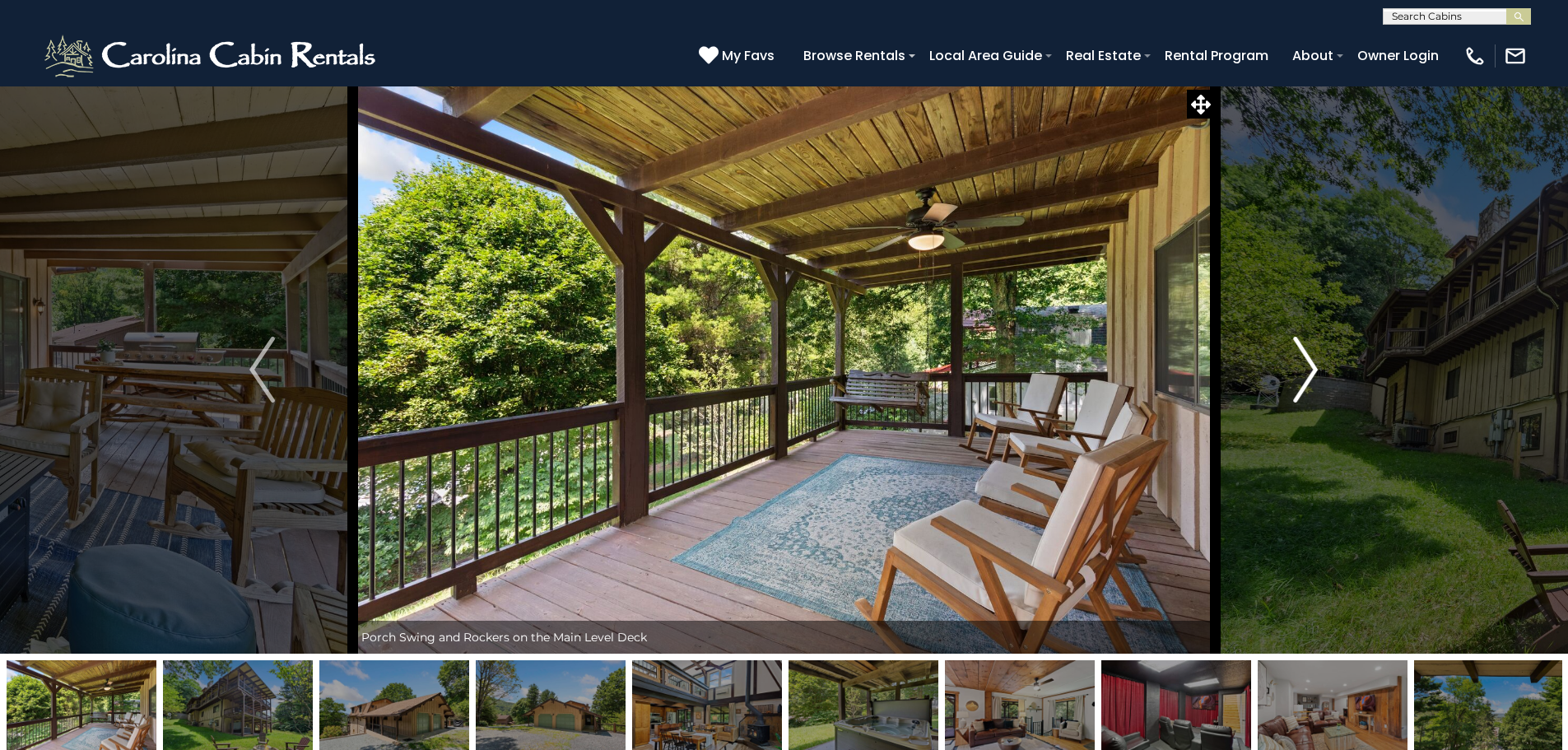
click at [1312, 375] on img "Next" at bounding box center [1305, 369] width 24 height 66
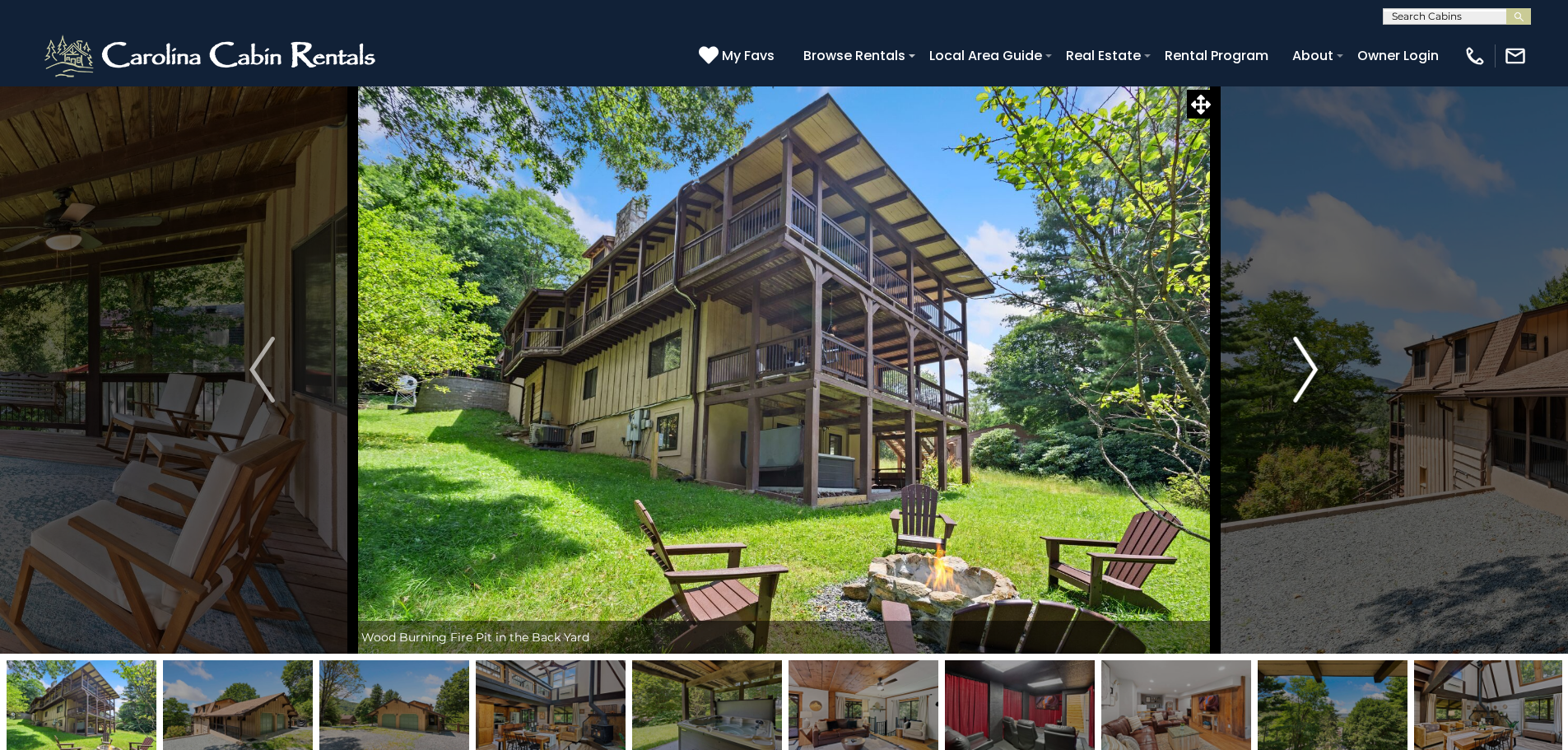
click at [1312, 375] on img "Next" at bounding box center [1305, 369] width 24 height 66
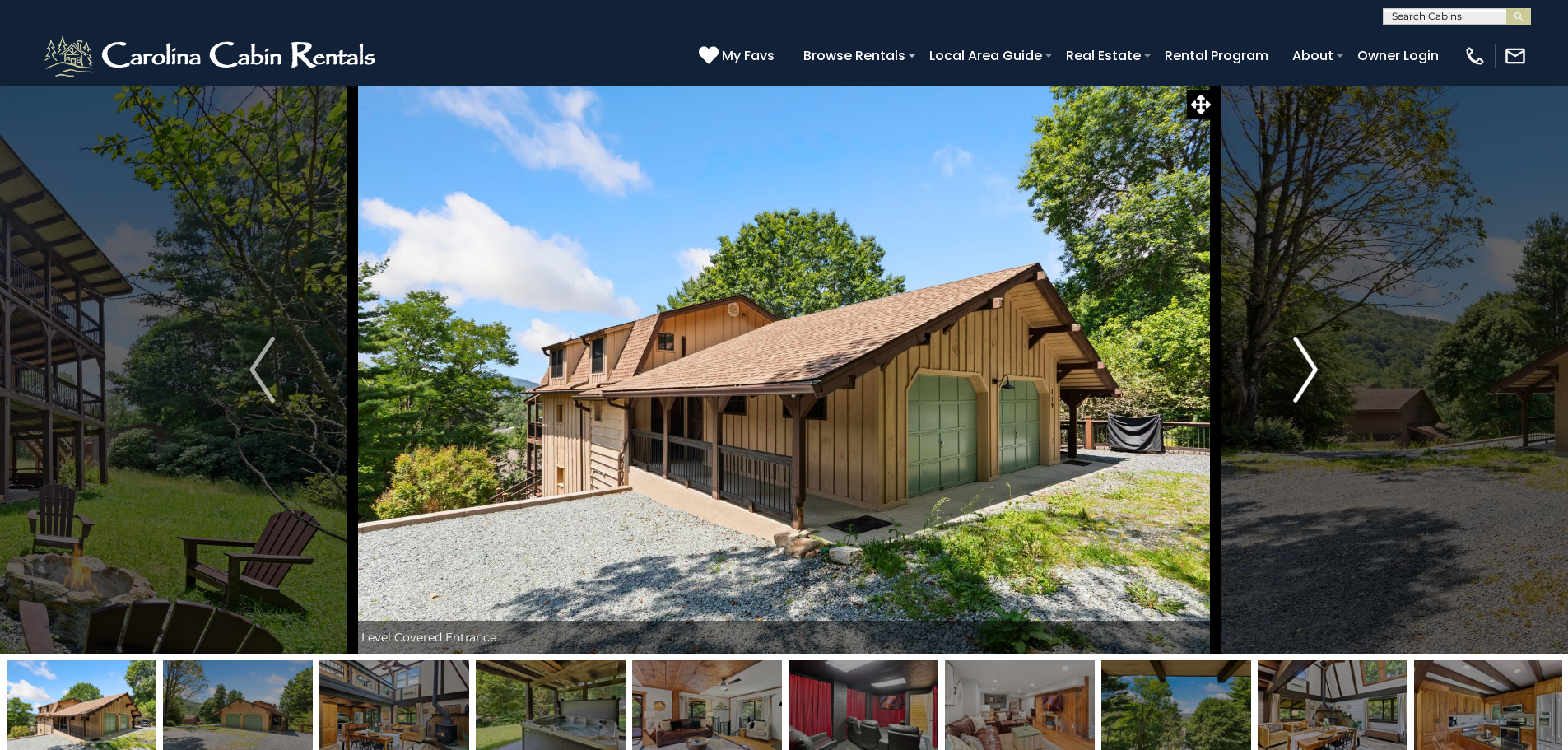
click at [1312, 375] on img "Next" at bounding box center [1305, 369] width 24 height 66
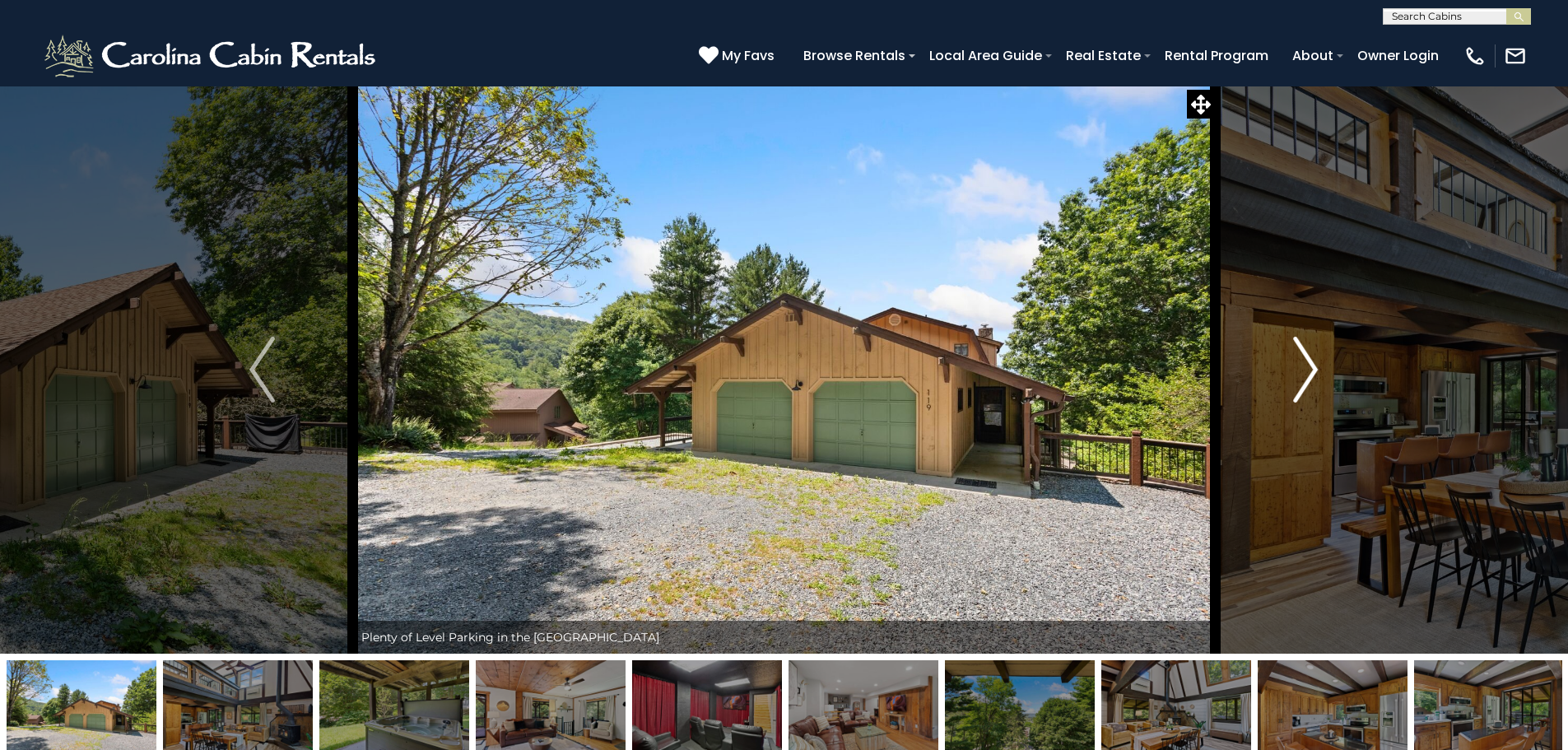
click at [1312, 375] on img "Next" at bounding box center [1305, 369] width 24 height 66
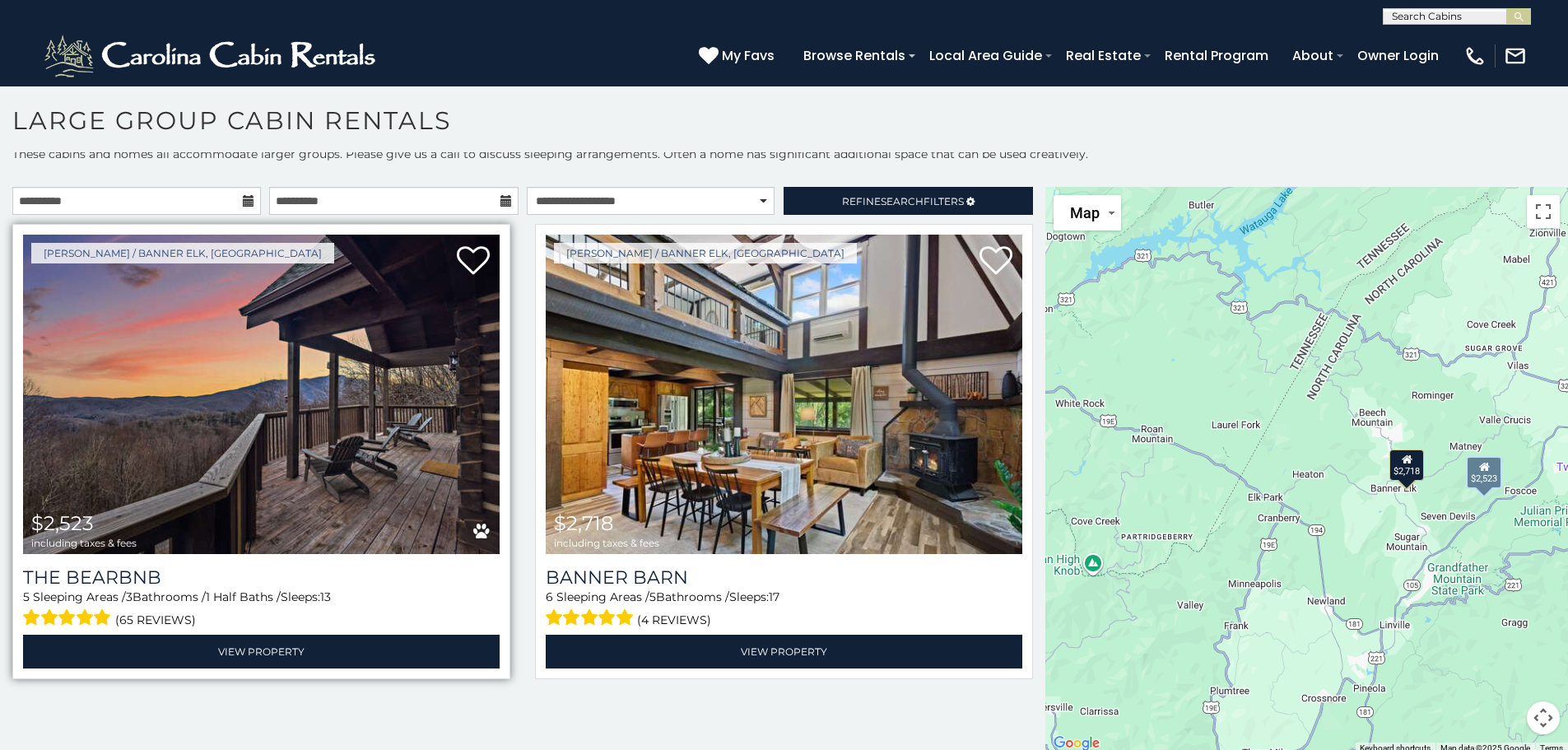
scroll to position [9, 0]
